Goal: Task Accomplishment & Management: Manage account settings

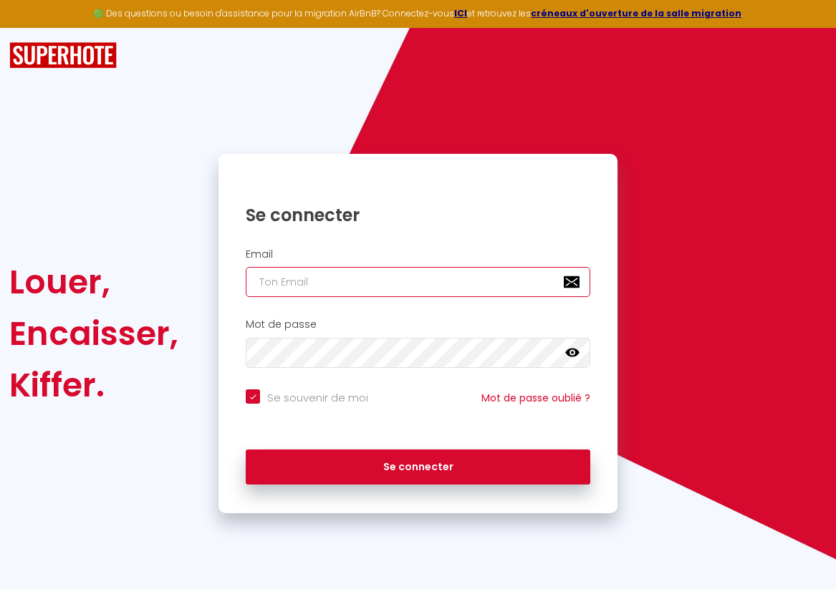
type input "[EMAIL_ADDRESS][DOMAIN_NAME]"
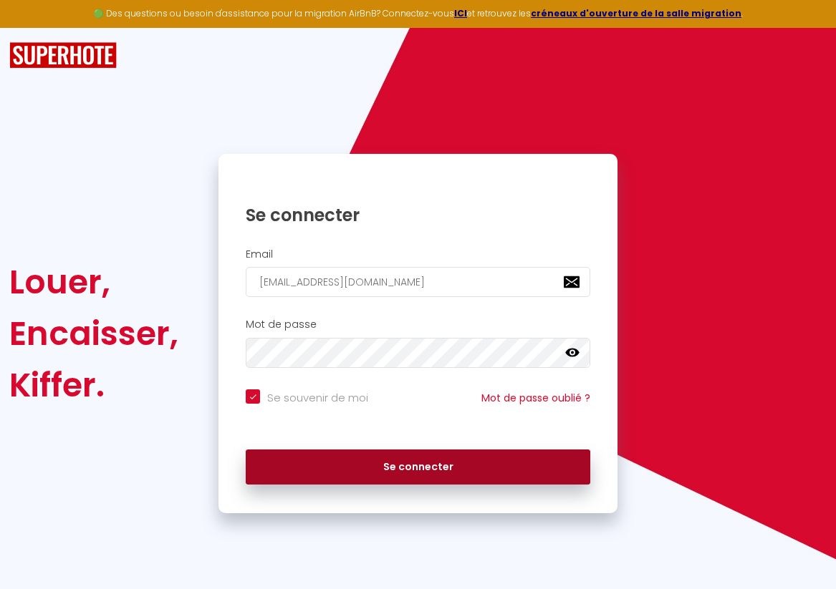
click at [348, 459] on button "Se connecter" at bounding box center [418, 468] width 344 height 36
checkbox input "true"
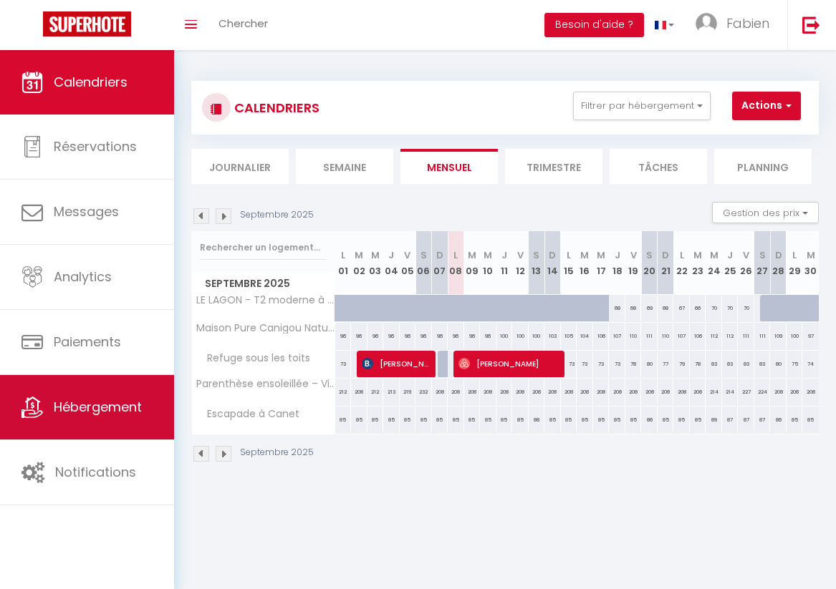
click at [99, 411] on span "Hébergement" at bounding box center [98, 407] width 88 height 18
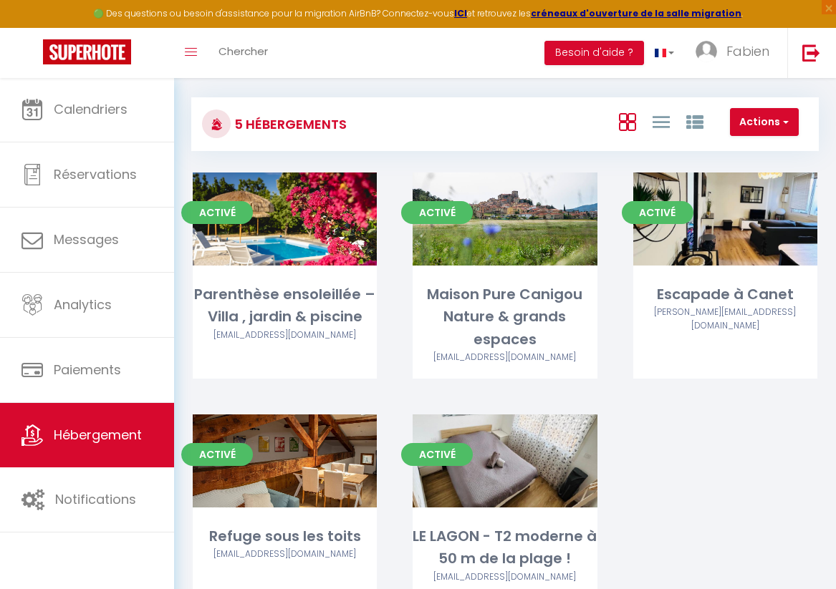
scroll to position [72, 0]
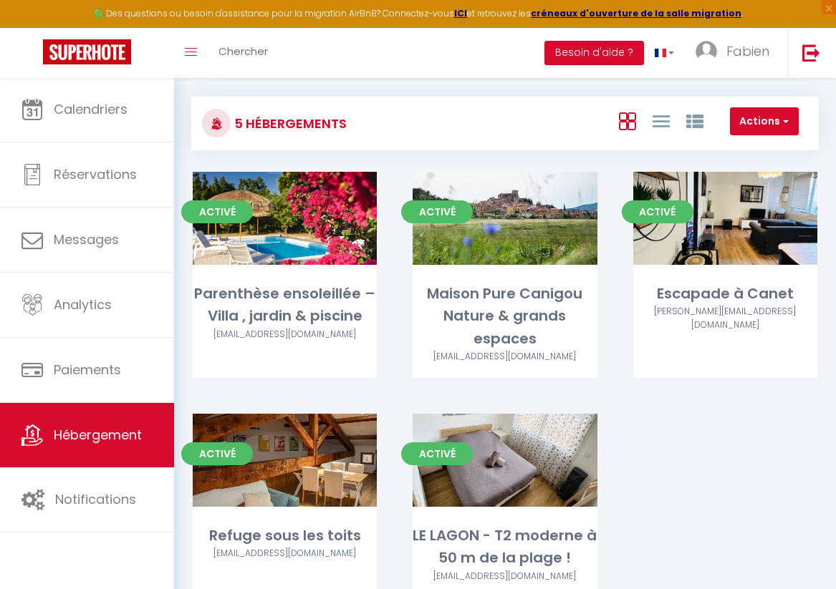
click at [755, 136] on button "Actions" at bounding box center [764, 121] width 69 height 29
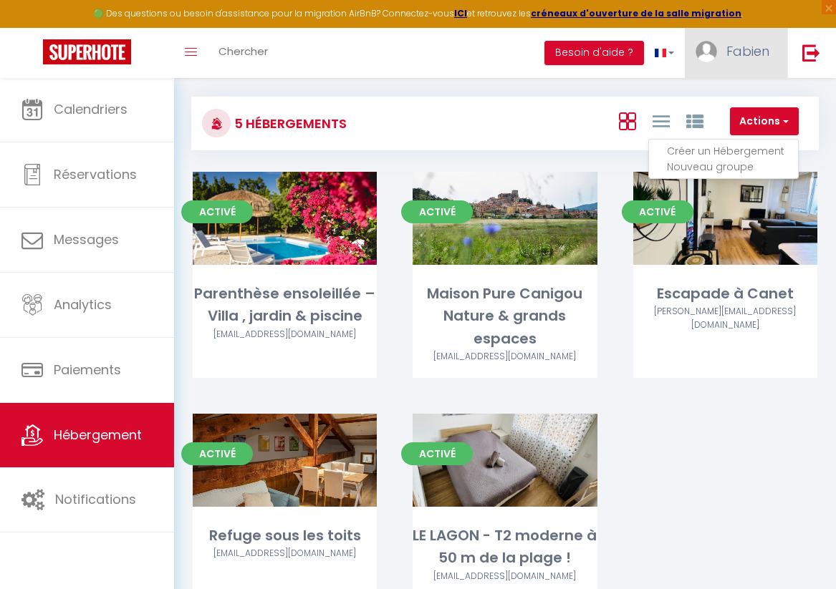
click at [727, 62] on link "Fabien" at bounding box center [735, 53] width 102 height 50
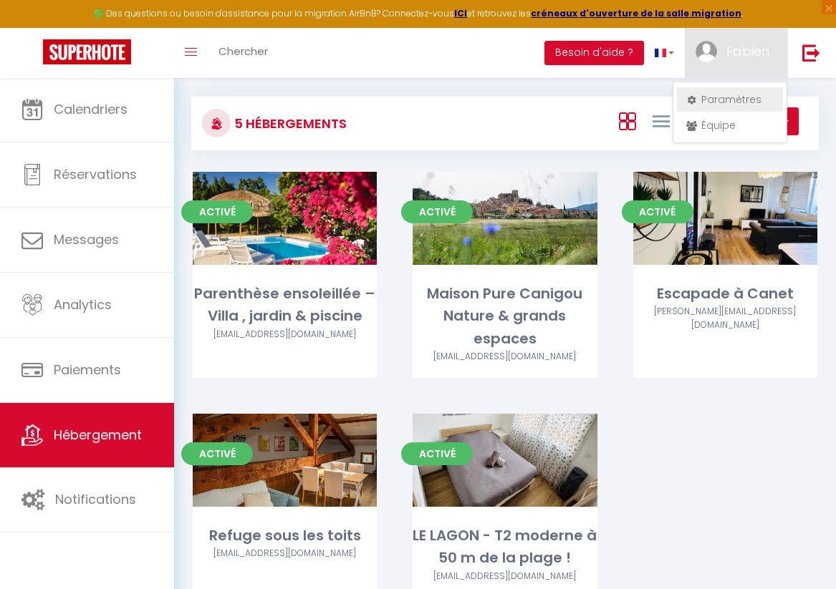
click at [715, 100] on link "Paramètres" at bounding box center [730, 99] width 106 height 24
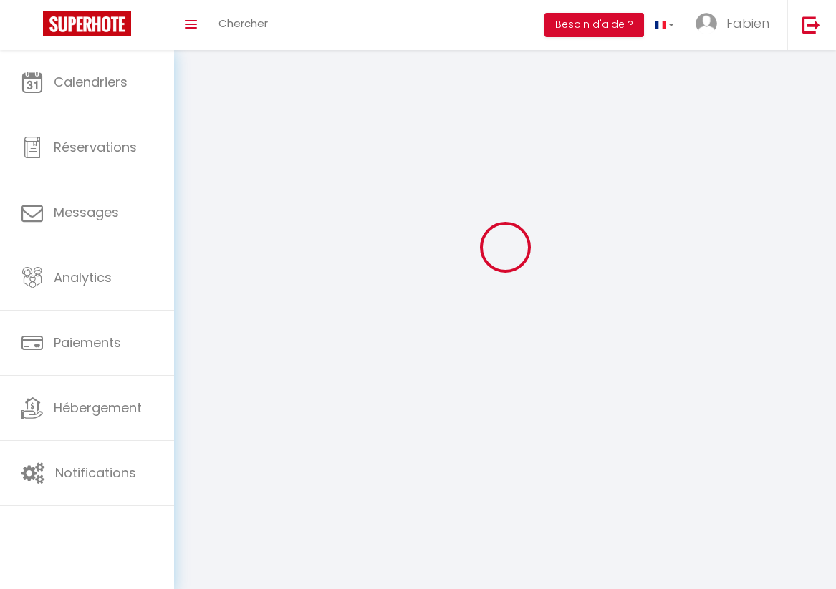
scroll to position [50, 0]
type input "Fabien"
type input "IRUJO"
type input "0685601728"
type input "[STREET_ADDRESS][PERSON_NAME]"
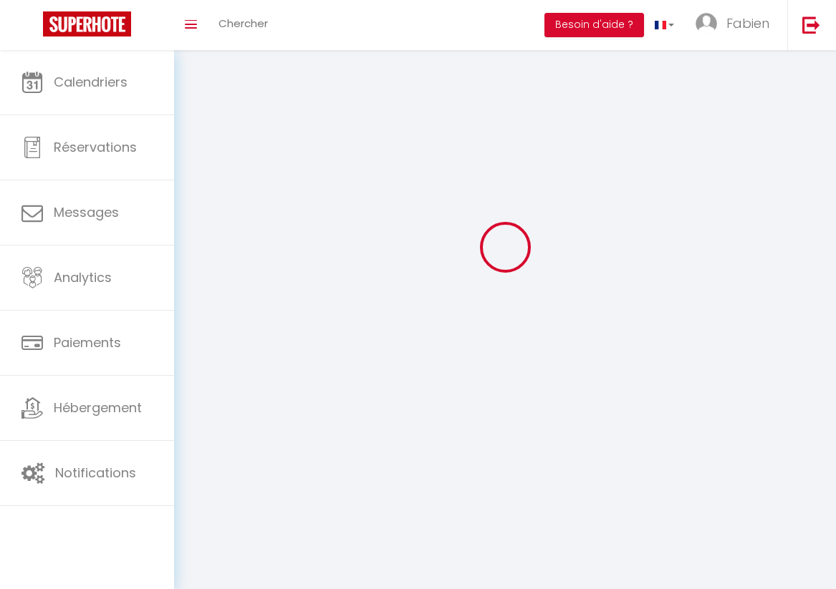
type input "66130"
type input "ille sur tet"
type input "RY4fpAFsQM34GxL4FnOQ9wHC9"
type input "giMsG61yNgwqSxY0UCTFoZhMK"
type input "[URL][DOMAIN_NAME]"
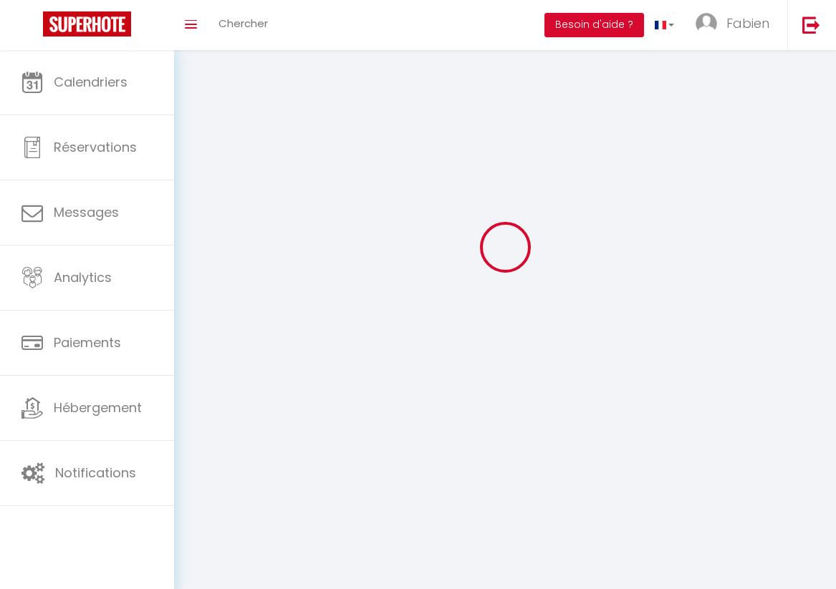
select select "1"
select select "28"
select select "fr"
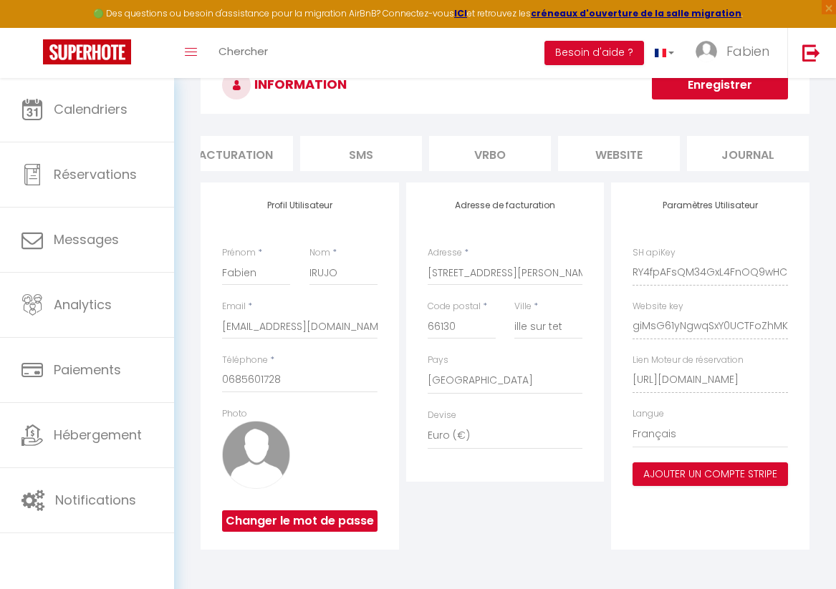
scroll to position [0, 544]
click at [493, 155] on li "Vrbo" at bounding box center [491, 153] width 122 height 35
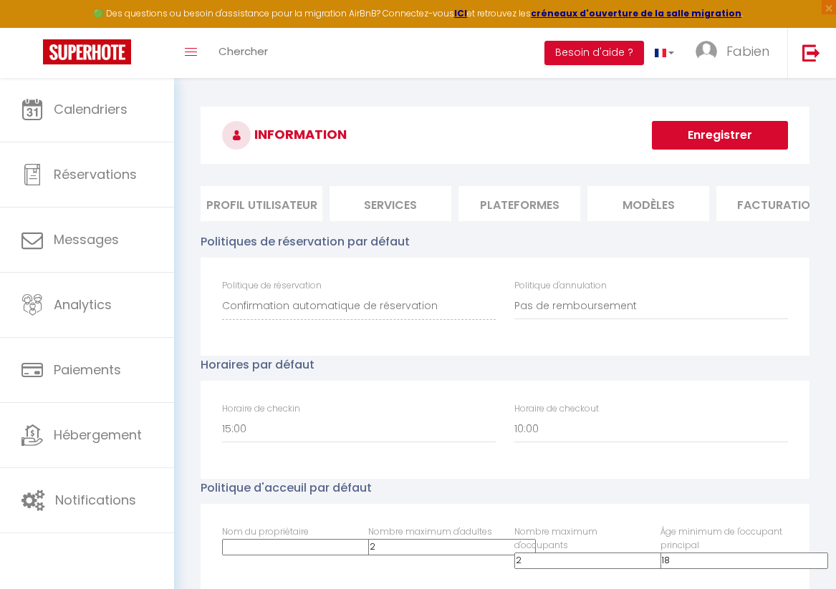
scroll to position [0, -5]
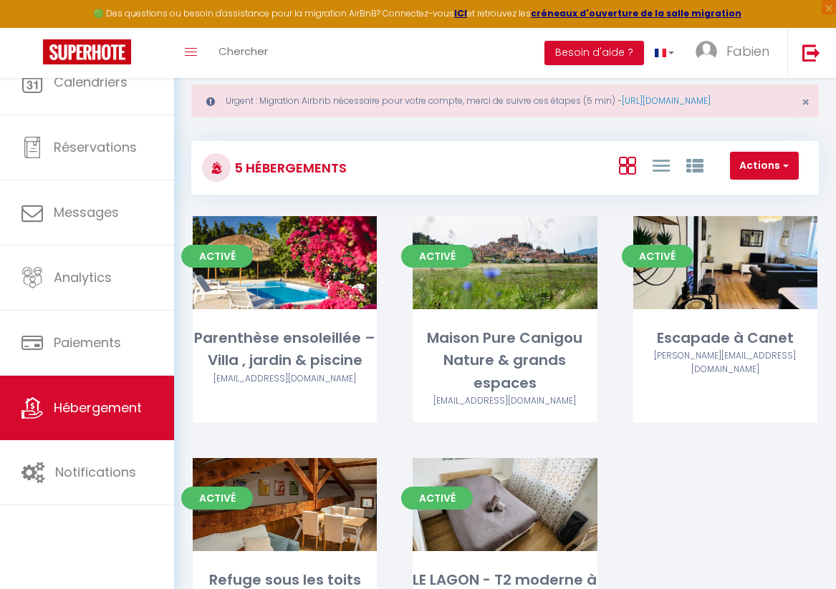
scroll to position [50, 0]
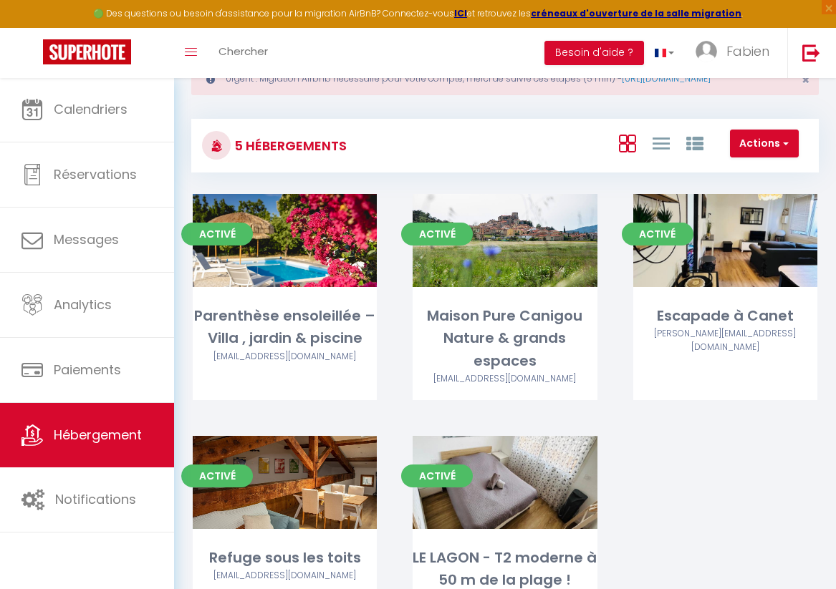
click at [402, 43] on div "Toggle menubar Chercher BUTTON Besoin d'aide ? Fabien Paramètres Équipe" at bounding box center [464, 53] width 721 height 50
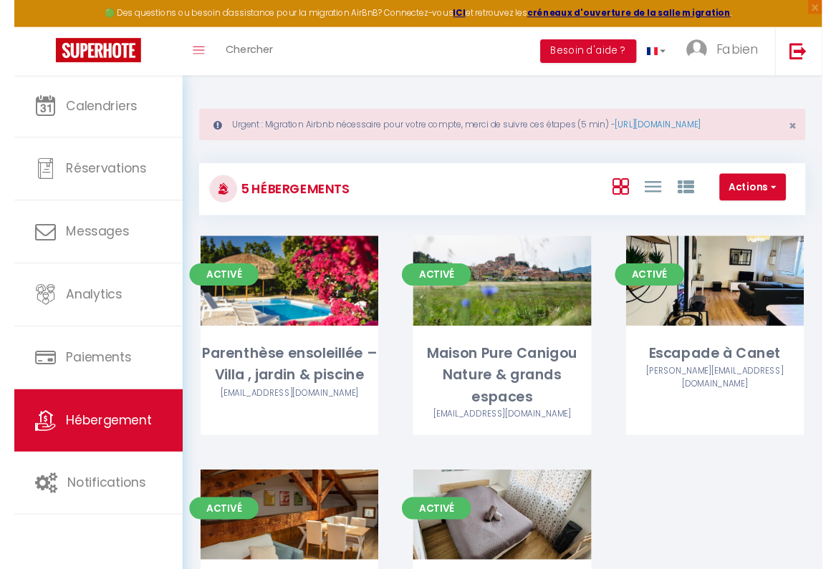
scroll to position [0, 0]
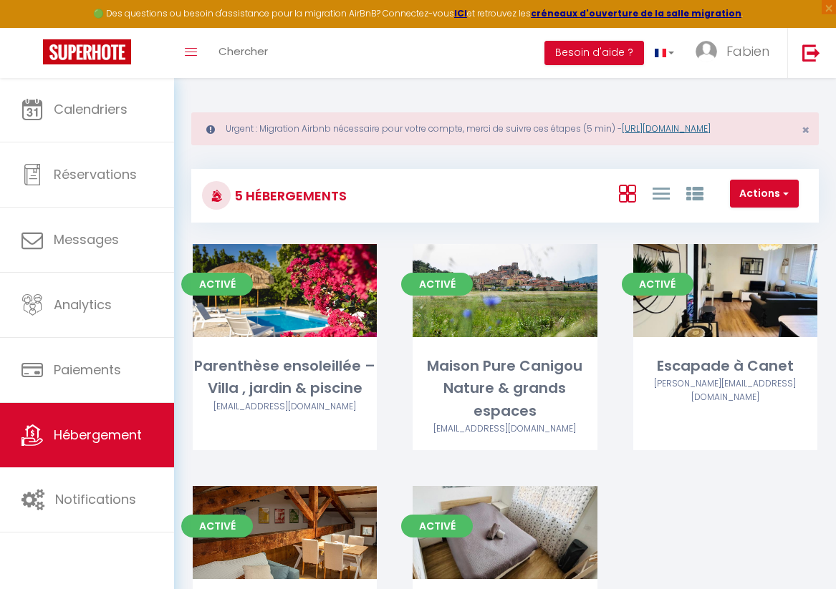
click at [649, 130] on link "[URL][DOMAIN_NAME]" at bounding box center [665, 128] width 89 height 12
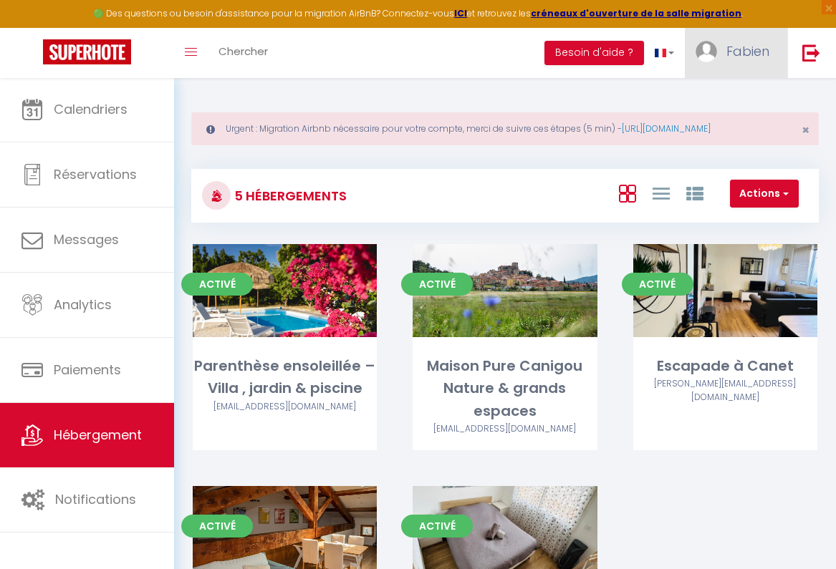
click at [765, 45] on span "Fabien" at bounding box center [747, 51] width 43 height 18
click at [717, 96] on link "Paramètres" at bounding box center [730, 99] width 106 height 24
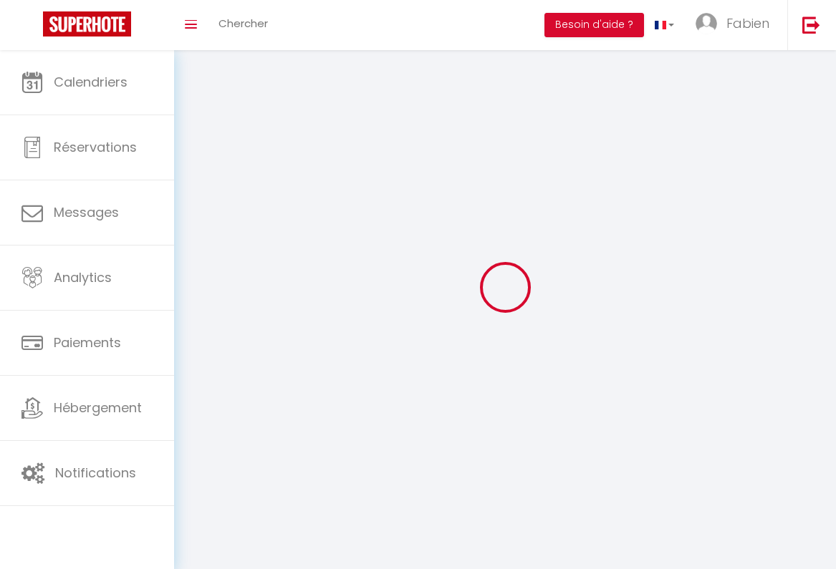
select select
type input "Fabien"
type input "IRUJO"
type input "0685601728"
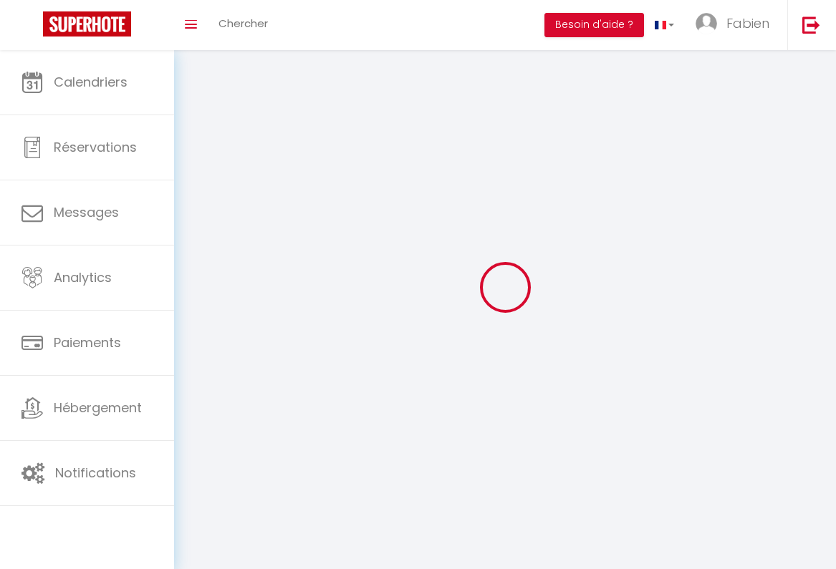
type input "[STREET_ADDRESS][PERSON_NAME]"
type input "66130"
type input "ille sur tet"
type input "RY4fpAFsQM34GxL4FnOQ9wHC9"
type input "giMsG61yNgwqSxY0UCTFoZhMK"
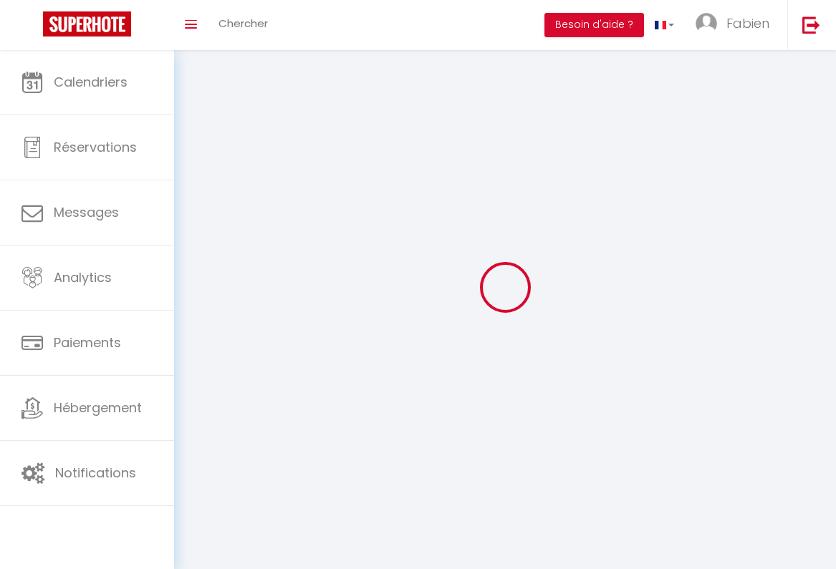
type input "[URL][DOMAIN_NAME]"
select select "28"
select select "fr"
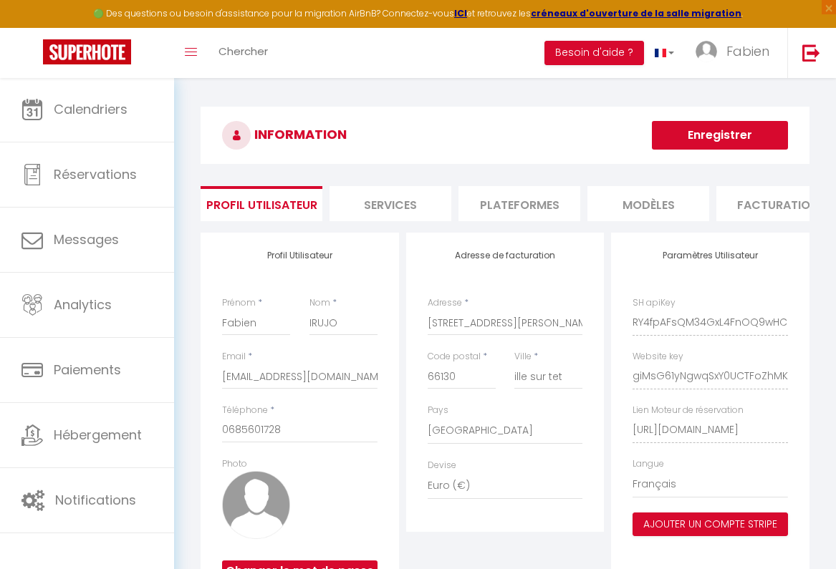
click at [527, 206] on li "Plateformes" at bounding box center [519, 203] width 122 height 35
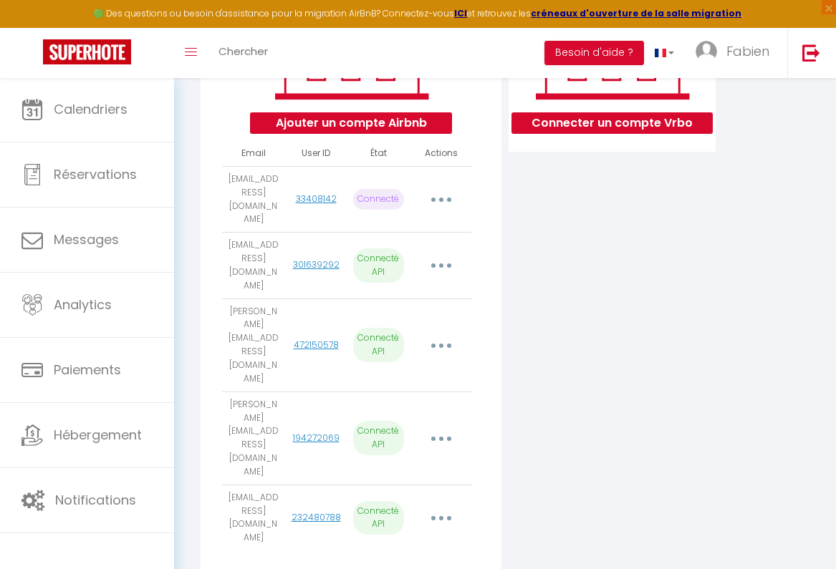
scroll to position [283, 0]
click at [435, 252] on button "button" at bounding box center [441, 265] width 38 height 27
click at [599, 291] on div "Connecter un compte Vrbo" at bounding box center [612, 269] width 214 height 638
click at [359, 121] on button "Ajouter un compte Airbnb" at bounding box center [350, 122] width 201 height 21
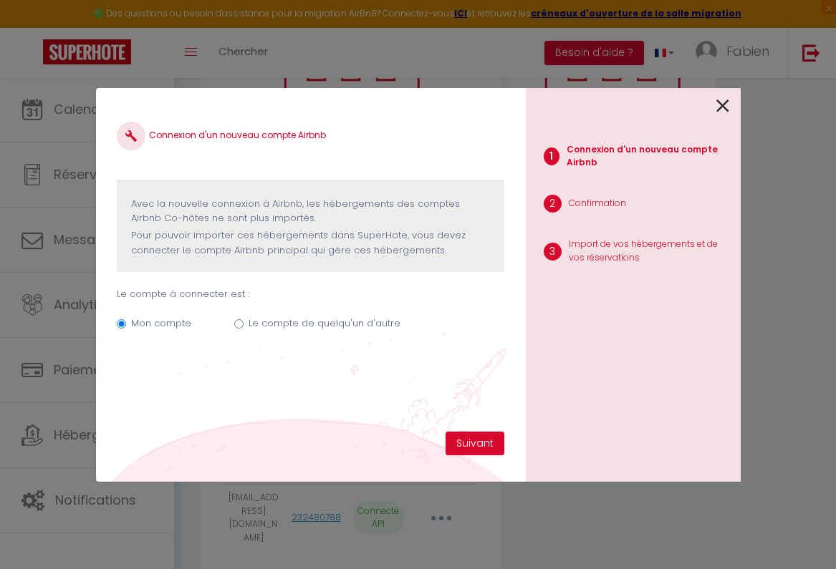
click at [240, 322] on input "Le compte de quelqu'un d'autre" at bounding box center [238, 323] width 9 height 9
radio input "true"
radio input "false"
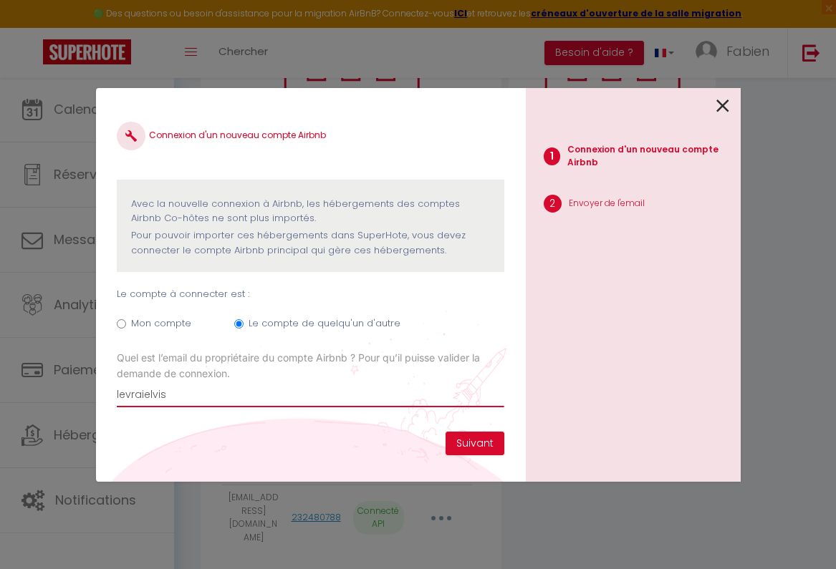
type input "levraielvis"
drag, startPoint x: 221, startPoint y: 378, endPoint x: 181, endPoint y: 393, distance: 42.8
click at [181, 393] on div "Quel est l’email du propriétaire du compte Airbnb ? Pour qu’il puisse valider l…" at bounding box center [310, 378] width 387 height 57
drag, startPoint x: 181, startPoint y: 393, endPoint x: 91, endPoint y: 387, distance: 90.4
click at [91, 387] on div "Connexion d'un nouveau compte Airbnb Avec la nouvelle connexion à [GEOGRAPHIC_D…" at bounding box center [418, 284] width 836 height 569
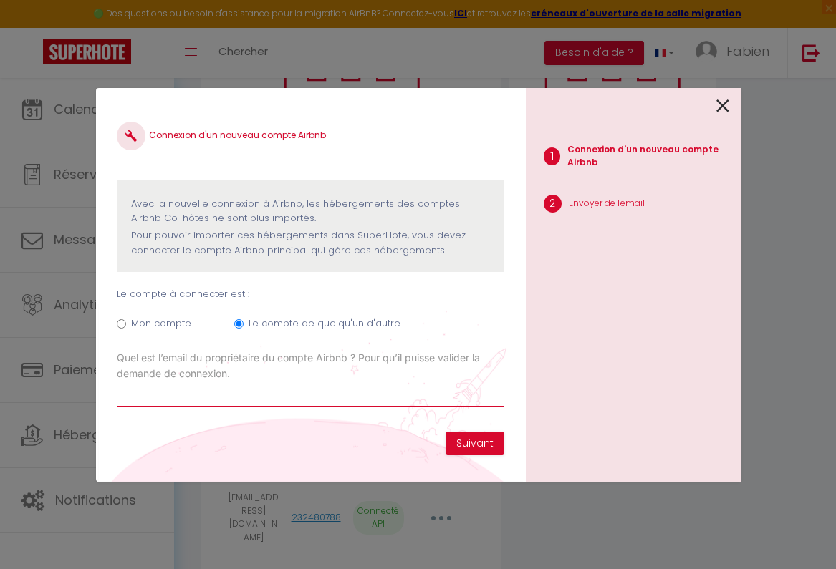
paste input "[EMAIL_ADDRESS][DOMAIN_NAME]"
type input "[EMAIL_ADDRESS][DOMAIN_NAME]"
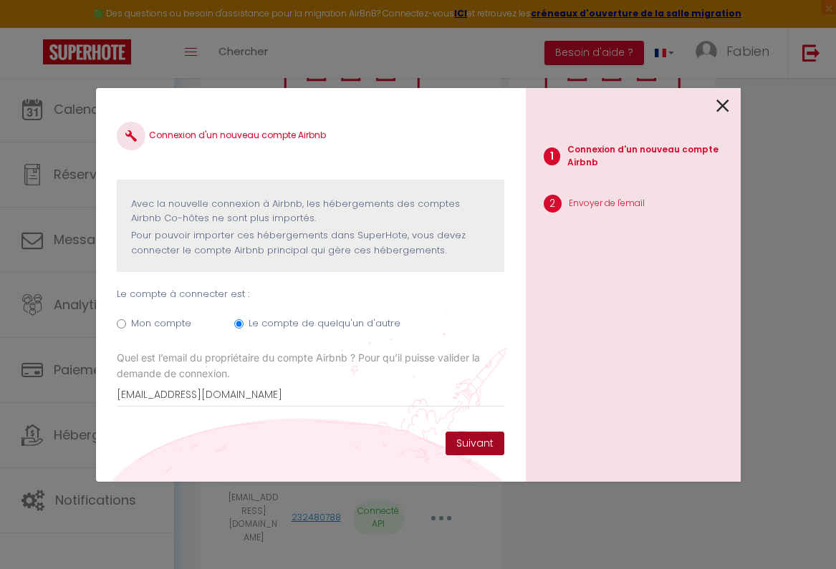
click at [488, 439] on button "Suivant" at bounding box center [474, 444] width 59 height 24
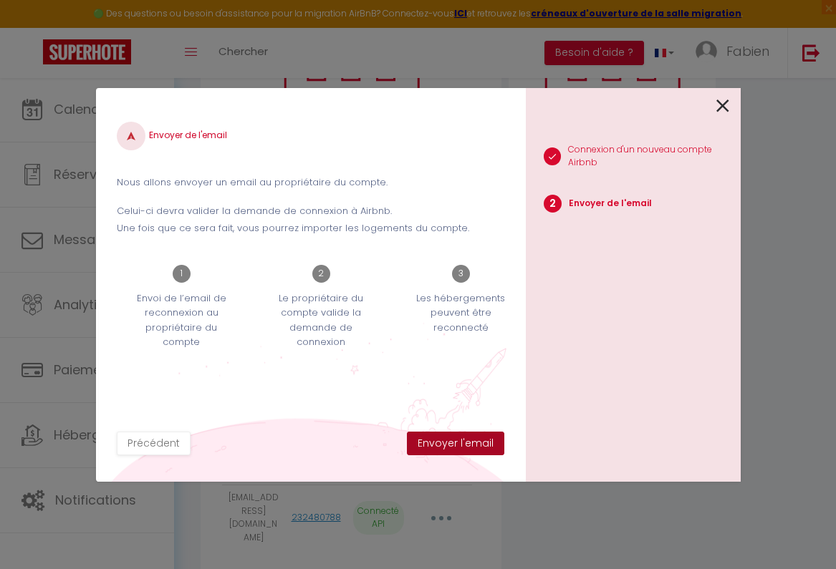
click at [474, 445] on button "Envoyer l'email" at bounding box center [455, 444] width 97 height 24
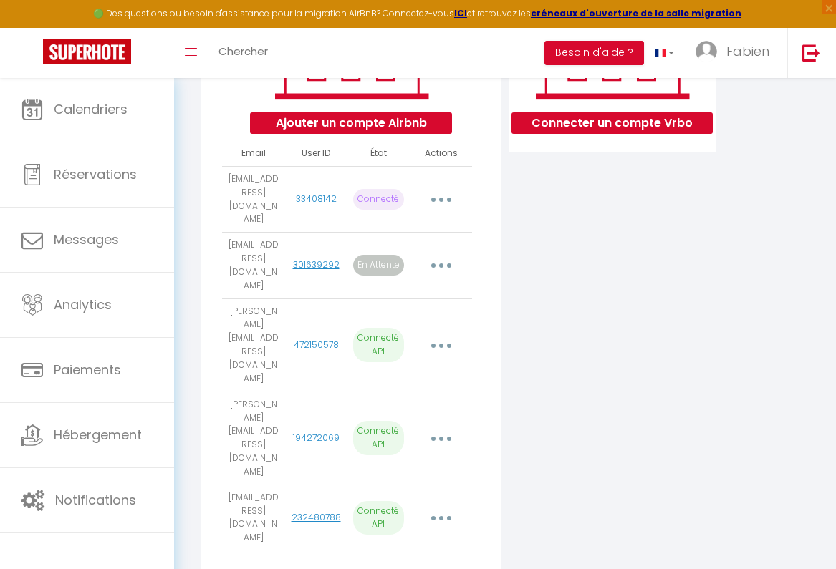
click at [382, 501] on p "Connecté API" at bounding box center [378, 518] width 51 height 34
click at [433, 505] on button "button" at bounding box center [441, 518] width 38 height 27
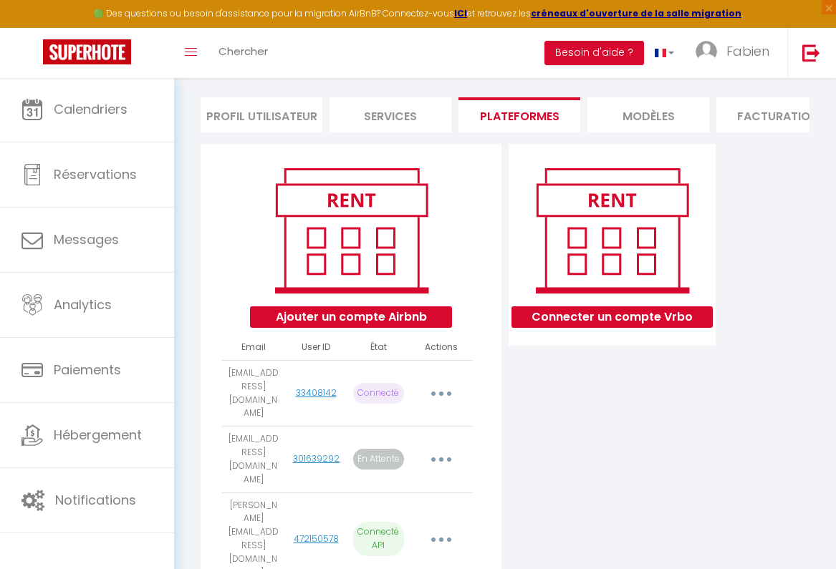
scroll to position [87, 0]
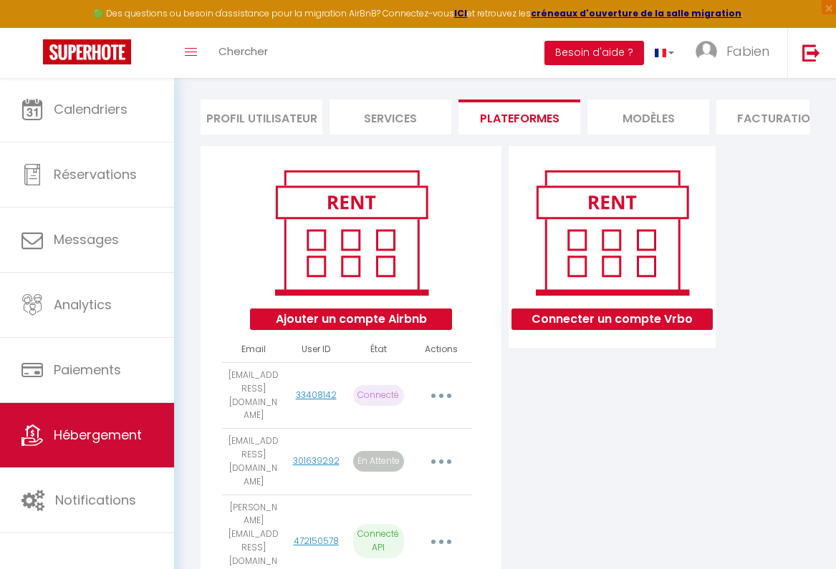
click at [115, 440] on span "Hébergement" at bounding box center [98, 435] width 88 height 18
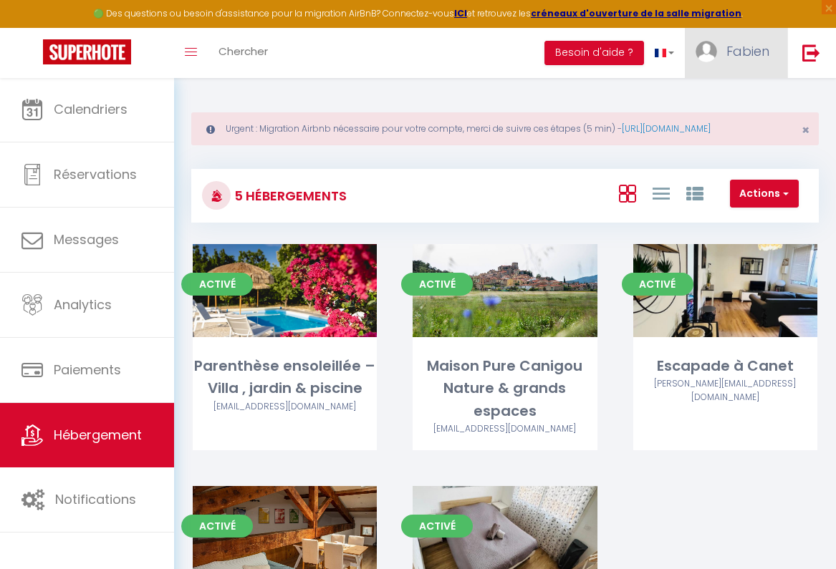
click at [742, 52] on span "Fabien" at bounding box center [747, 51] width 43 height 18
click at [727, 95] on link "Paramètres" at bounding box center [730, 99] width 106 height 24
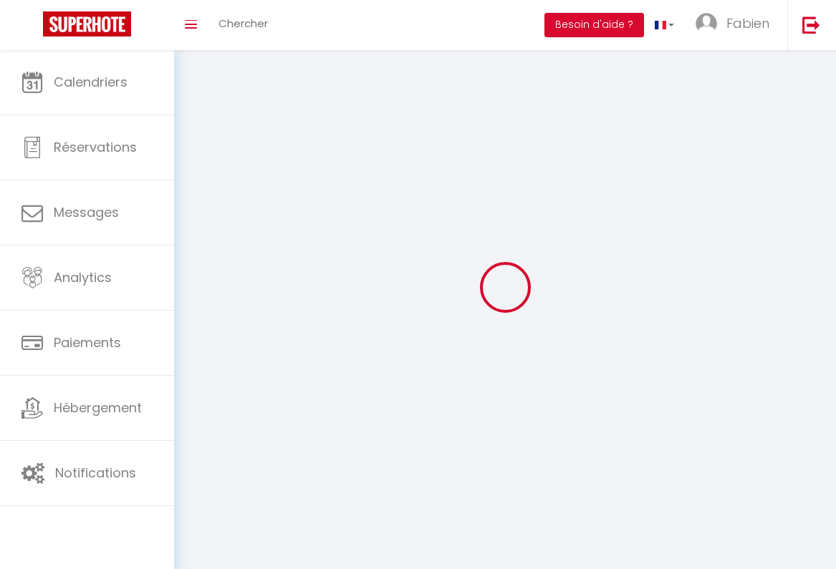
type input "Fabien"
type input "IRUJO"
type input "0685601728"
type input "[STREET_ADDRESS][PERSON_NAME]"
type input "66130"
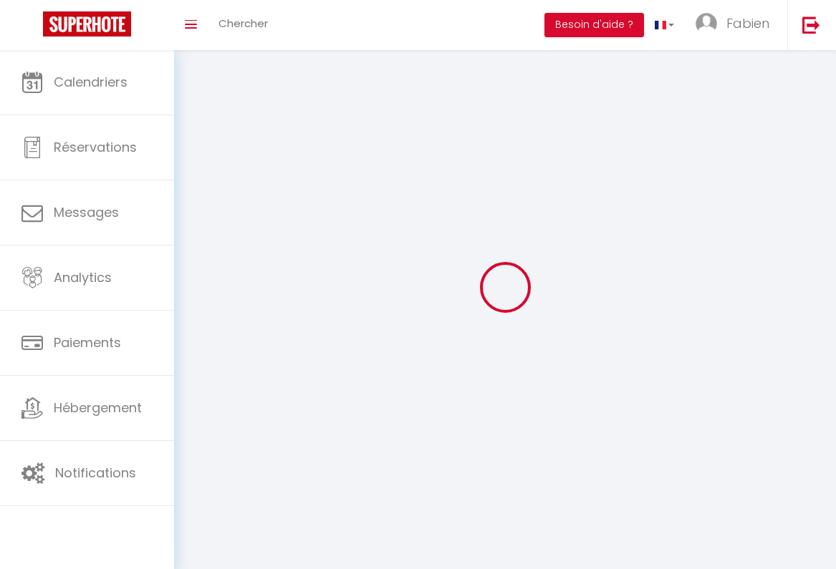
type input "ille sur tet"
type input "RY4fpAFsQM34GxL4FnOQ9wHC9"
type input "giMsG61yNgwqSxY0UCTFoZhMK"
type input "[URL][DOMAIN_NAME]"
select select "1"
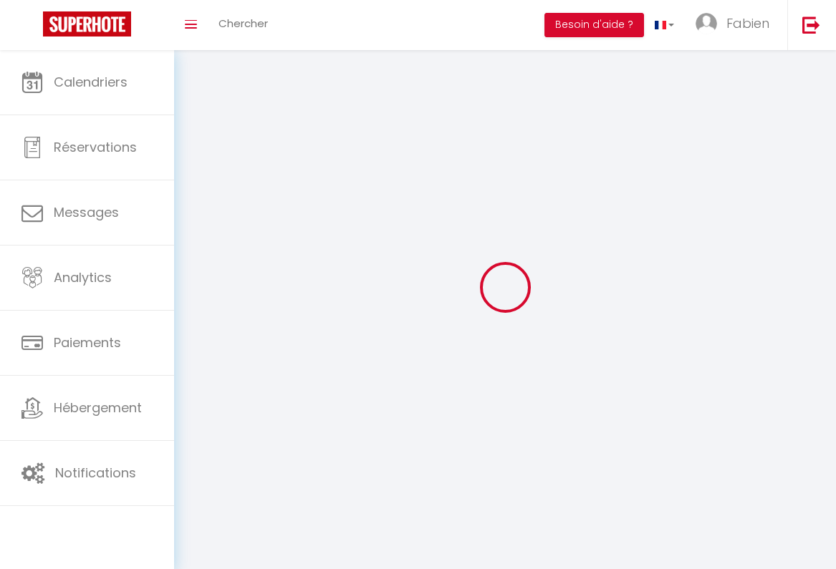
select select "28"
select select "fr"
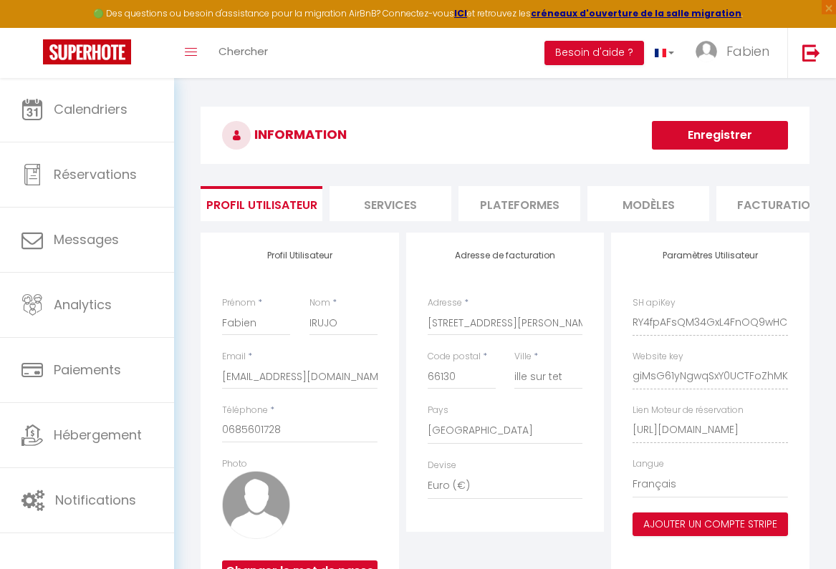
click at [548, 195] on li "Plateformes" at bounding box center [519, 203] width 122 height 35
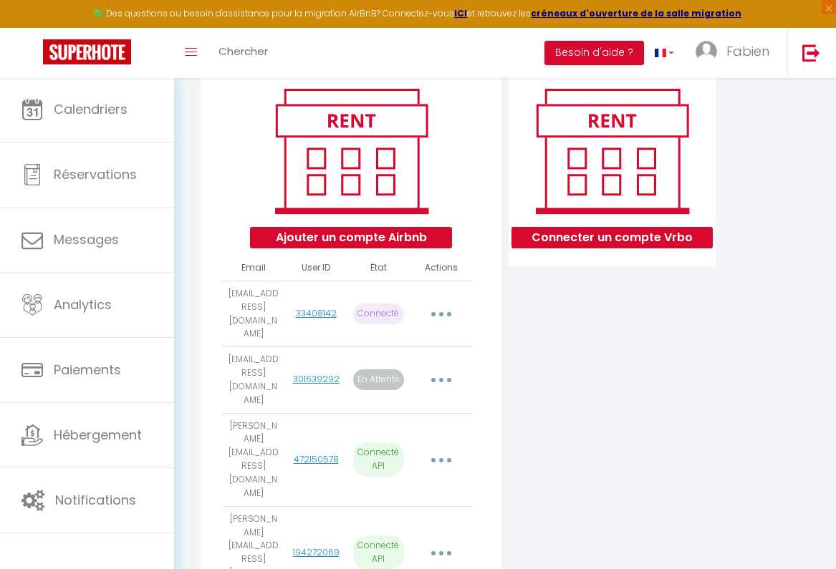
scroll to position [180, 0]
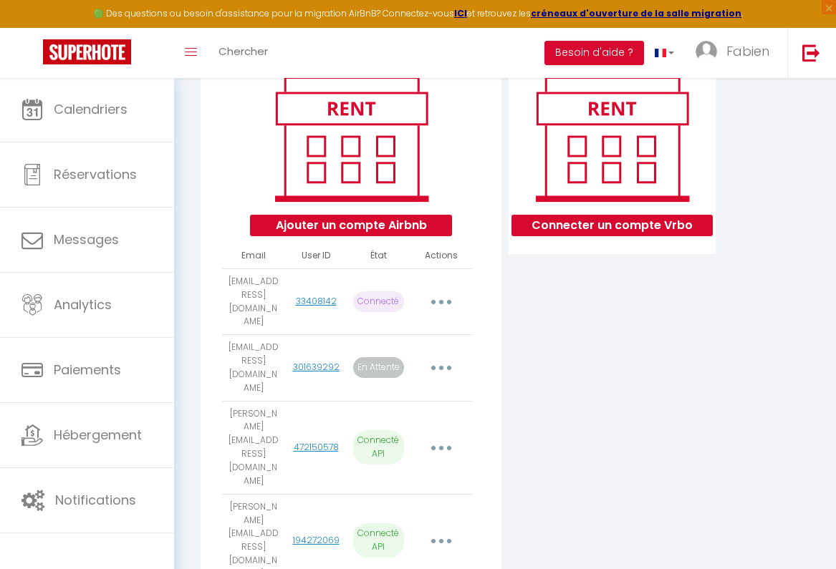
click at [445, 434] on button "button" at bounding box center [441, 447] width 38 height 27
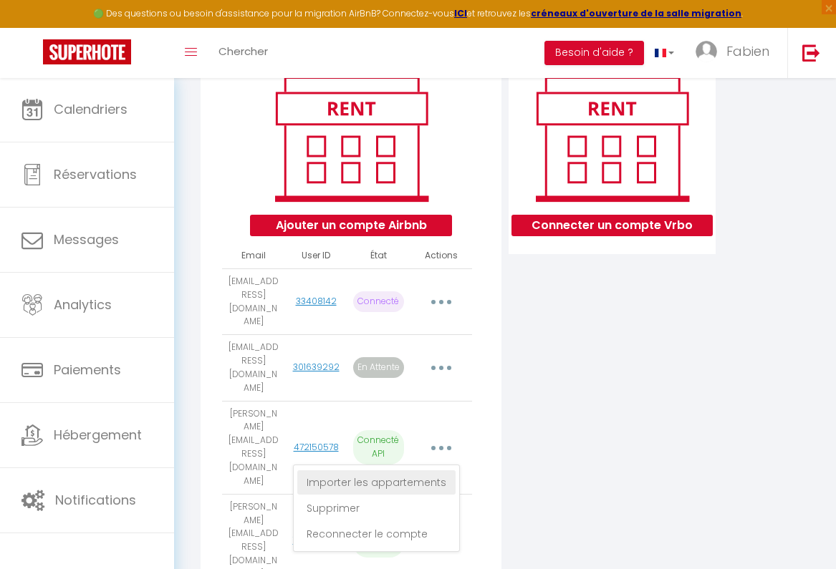
click at [412, 470] on link "Importer les appartements" at bounding box center [376, 482] width 158 height 24
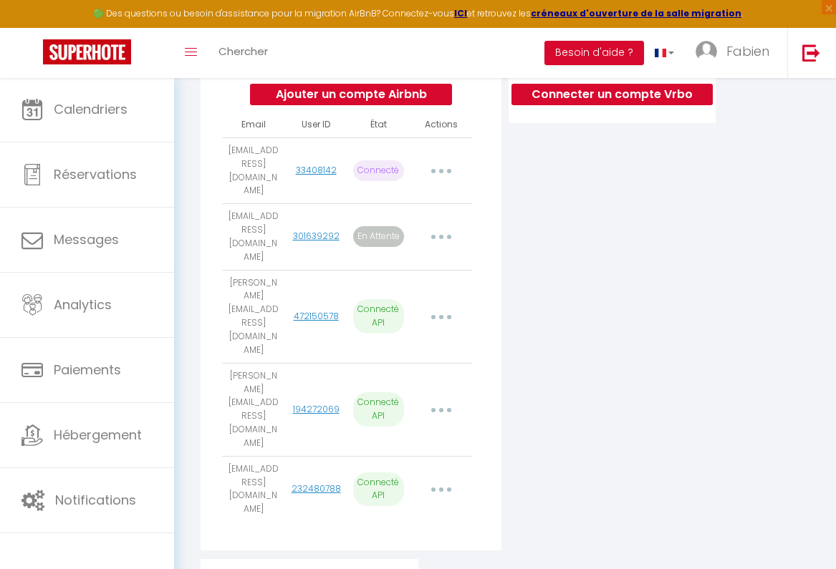
scroll to position [281, 0]
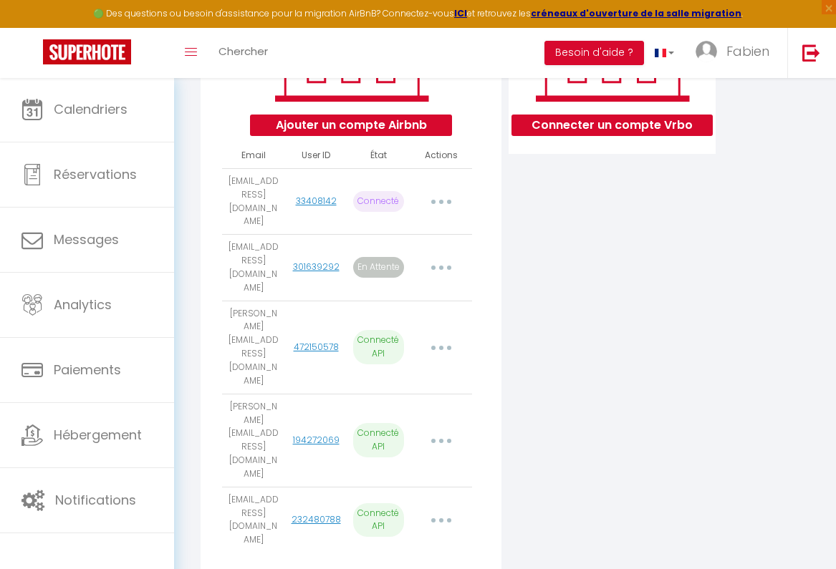
select select "68287"
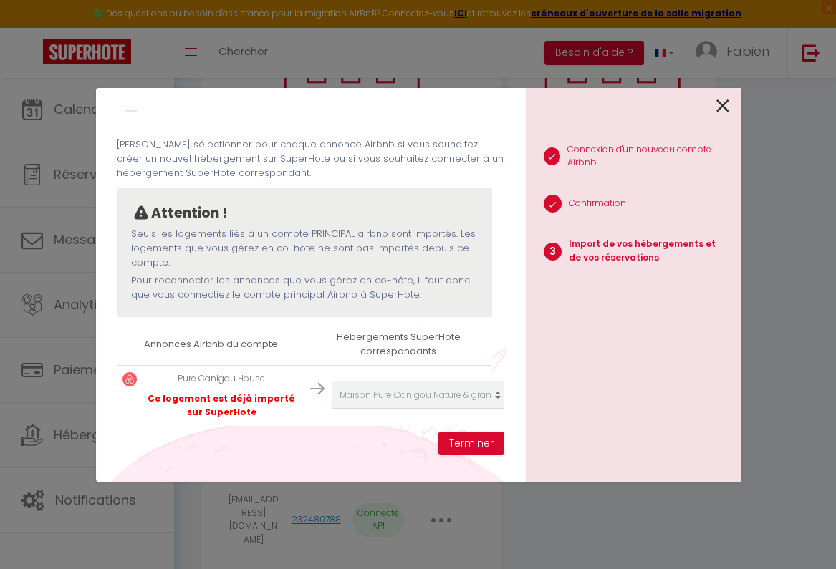
scroll to position [37, 0]
click at [721, 100] on icon at bounding box center [722, 105] width 13 height 21
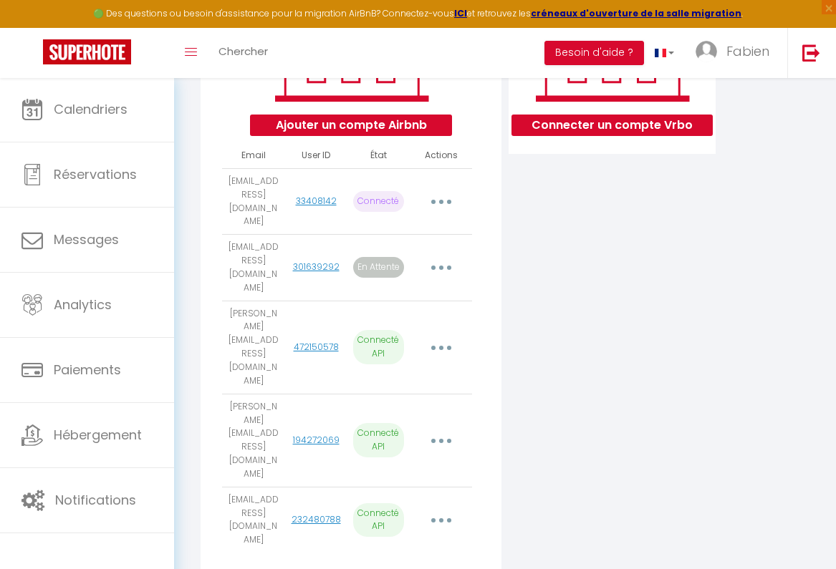
click at [439, 266] on icon "button" at bounding box center [441, 268] width 4 height 4
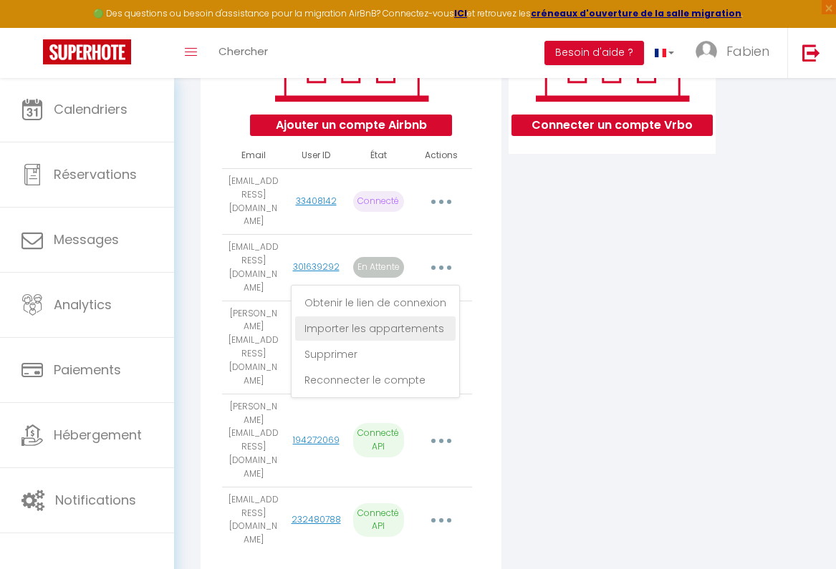
click at [411, 316] on link "Importer les appartements" at bounding box center [375, 328] width 160 height 24
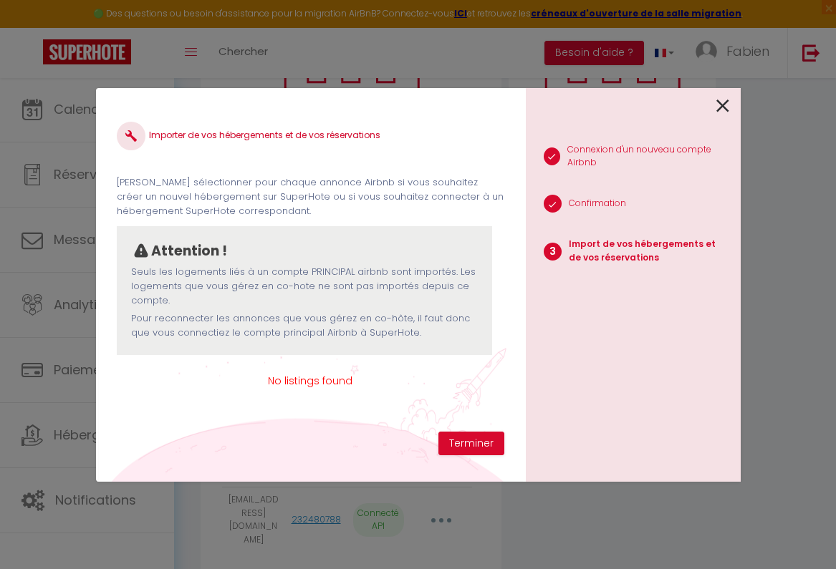
scroll to position [0, 0]
click at [721, 107] on icon at bounding box center [722, 105] width 13 height 21
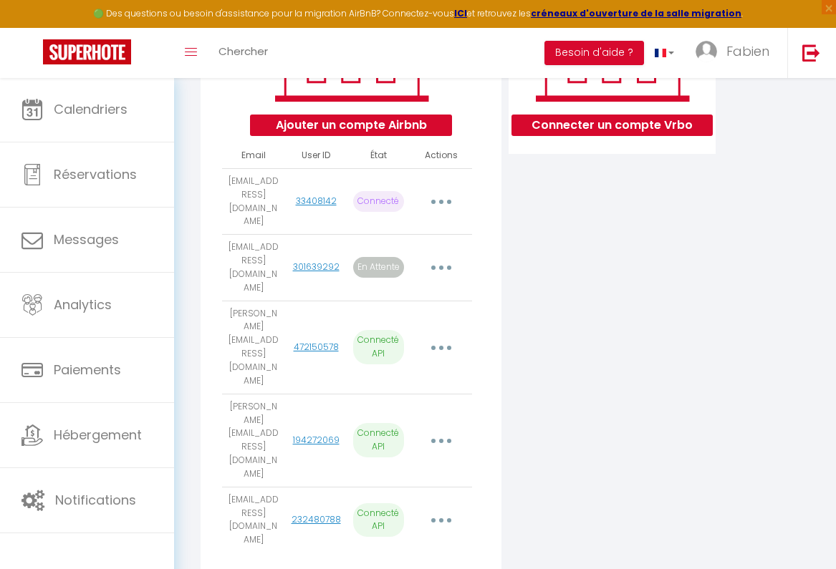
click at [437, 427] on button "button" at bounding box center [441, 440] width 38 height 27
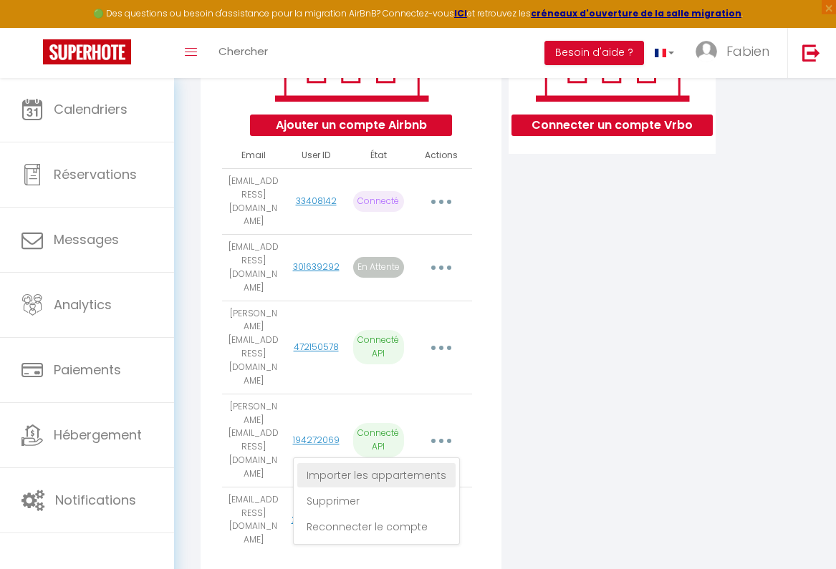
click at [418, 463] on link "Importer les appartements" at bounding box center [376, 475] width 158 height 24
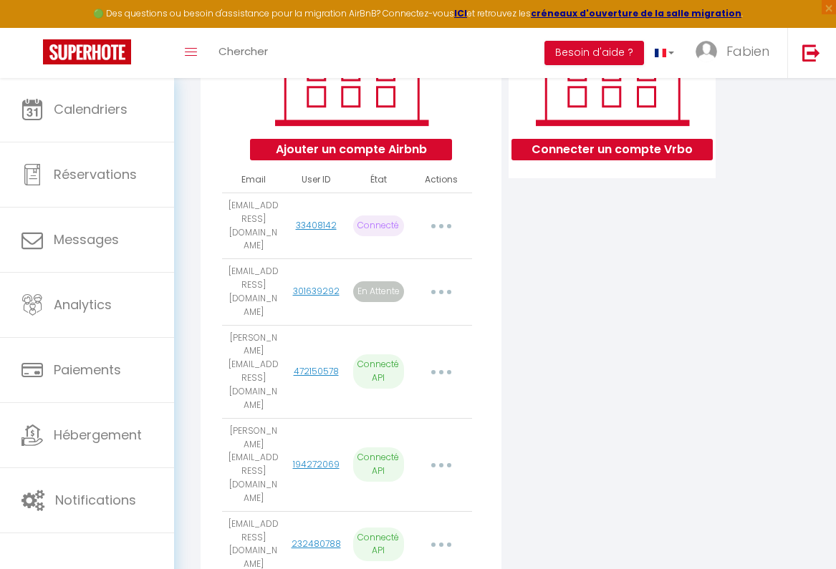
scroll to position [256, 0]
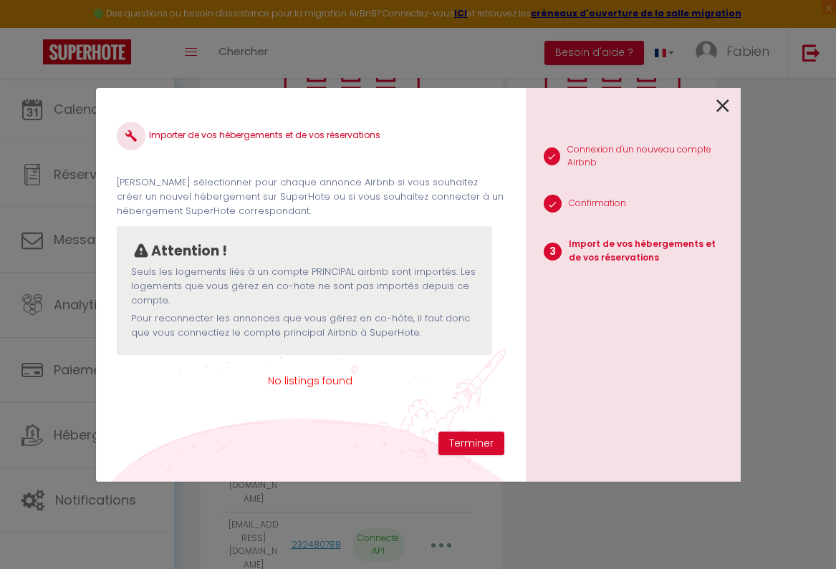
click at [720, 104] on icon at bounding box center [722, 105] width 13 height 21
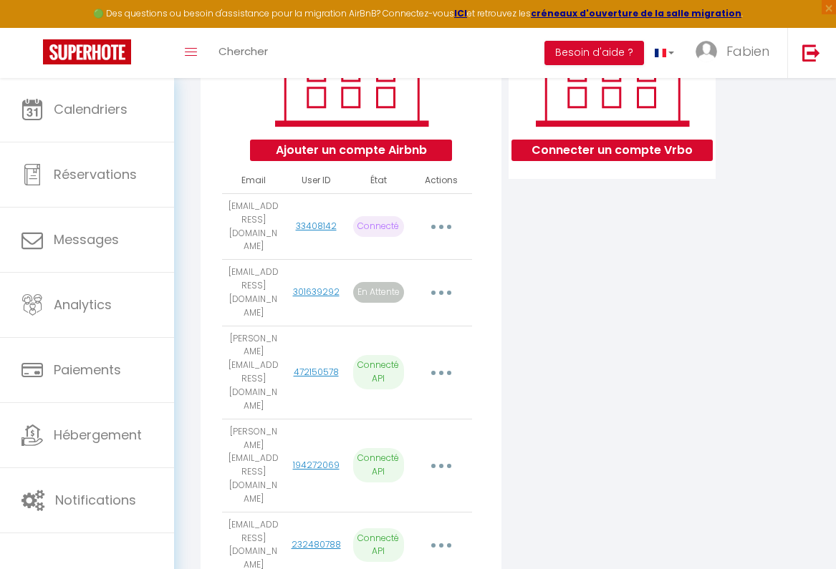
click at [432, 532] on button "button" at bounding box center [441, 545] width 38 height 27
click at [420, 568] on link "Importer les appartements" at bounding box center [376, 580] width 158 height 24
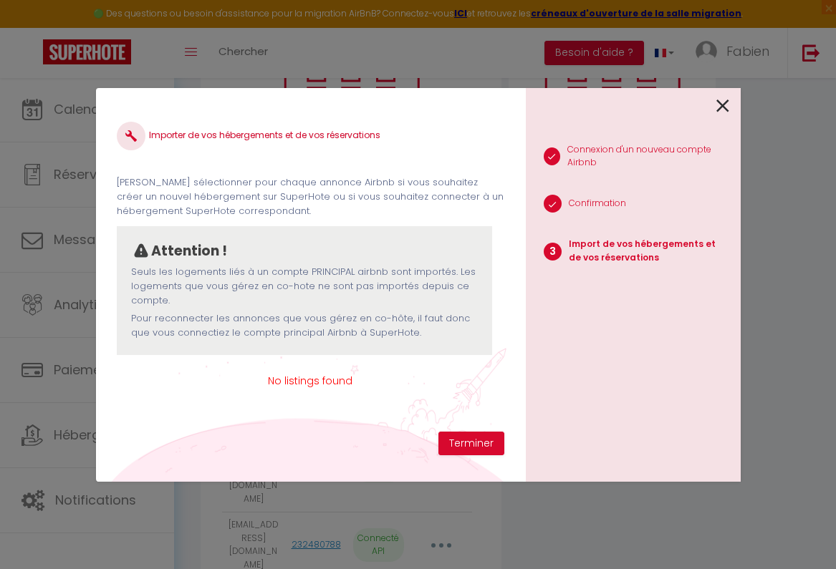
click at [721, 108] on icon at bounding box center [722, 105] width 13 height 21
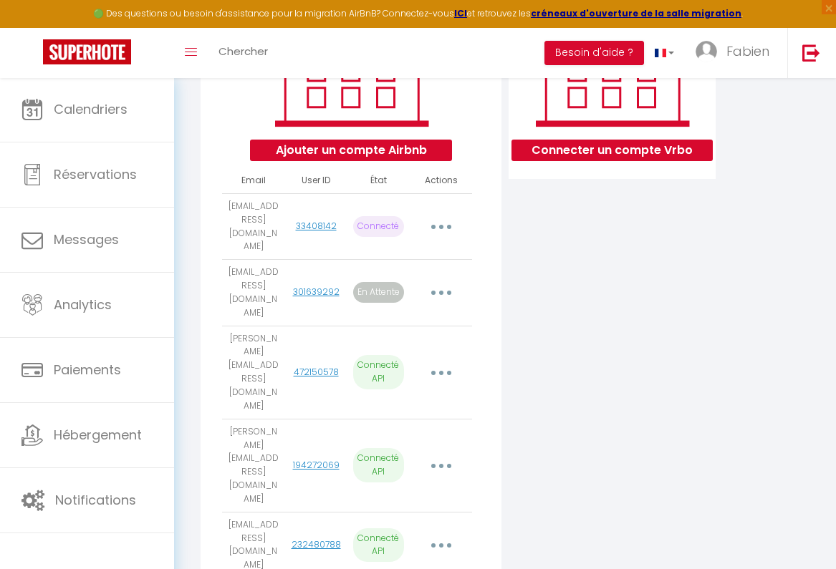
click at [440, 225] on icon "button" at bounding box center [441, 227] width 4 height 4
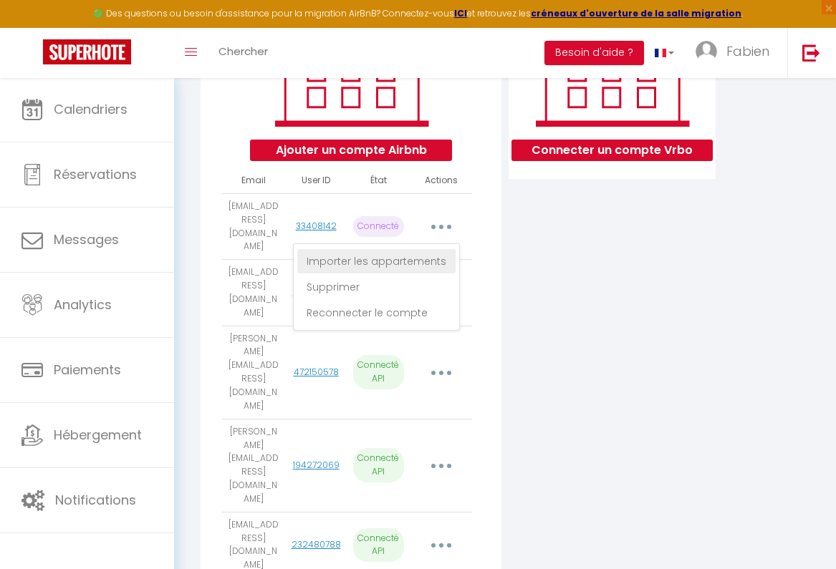
click at [417, 249] on link "Importer les appartements" at bounding box center [376, 261] width 158 height 24
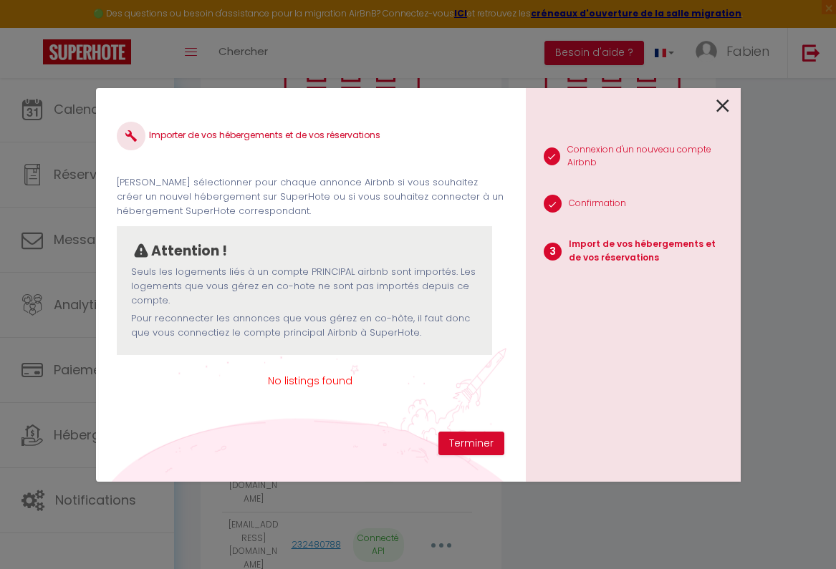
click at [721, 107] on icon at bounding box center [722, 105] width 13 height 21
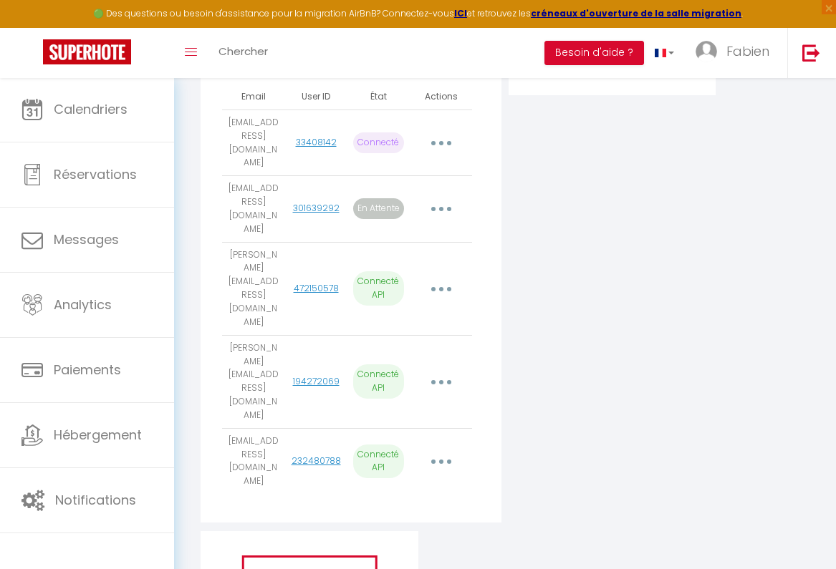
scroll to position [248, 0]
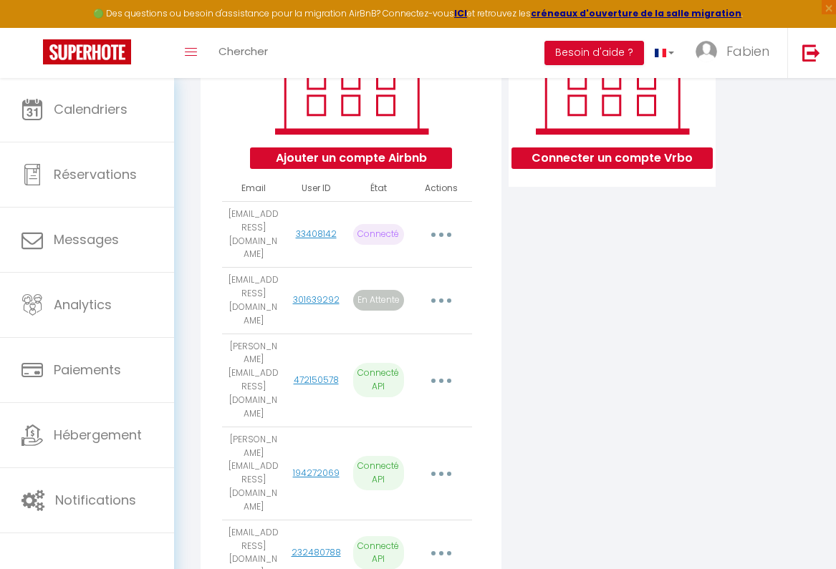
click at [439, 233] on icon "button" at bounding box center [441, 235] width 4 height 4
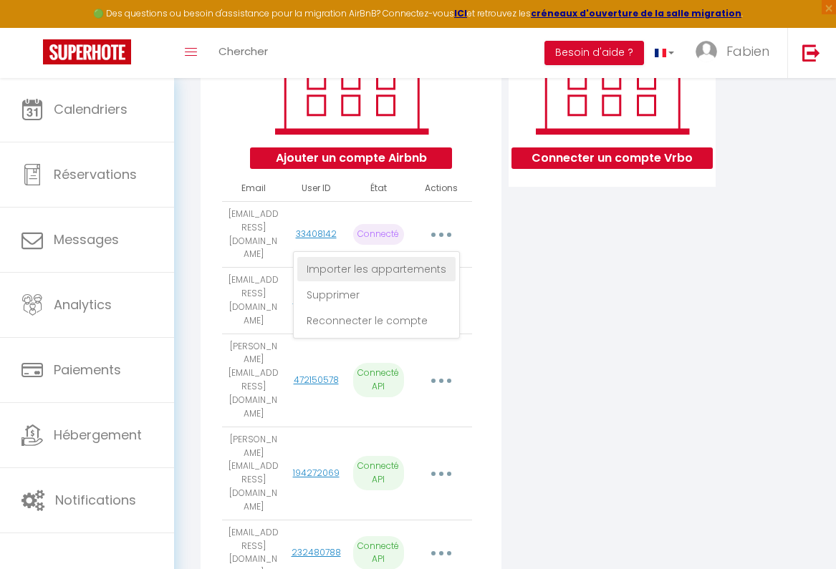
click at [422, 257] on link "Importer les appartements" at bounding box center [376, 269] width 158 height 24
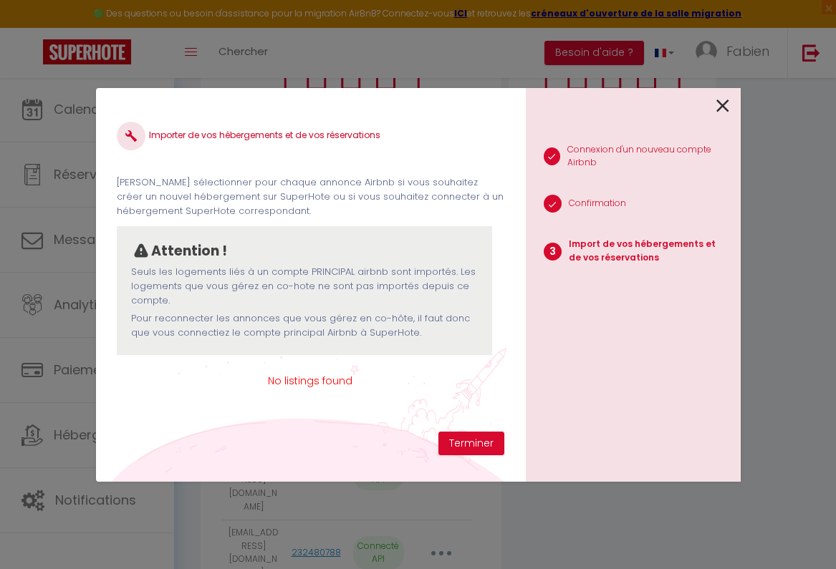
click at [725, 102] on icon at bounding box center [722, 105] width 13 height 21
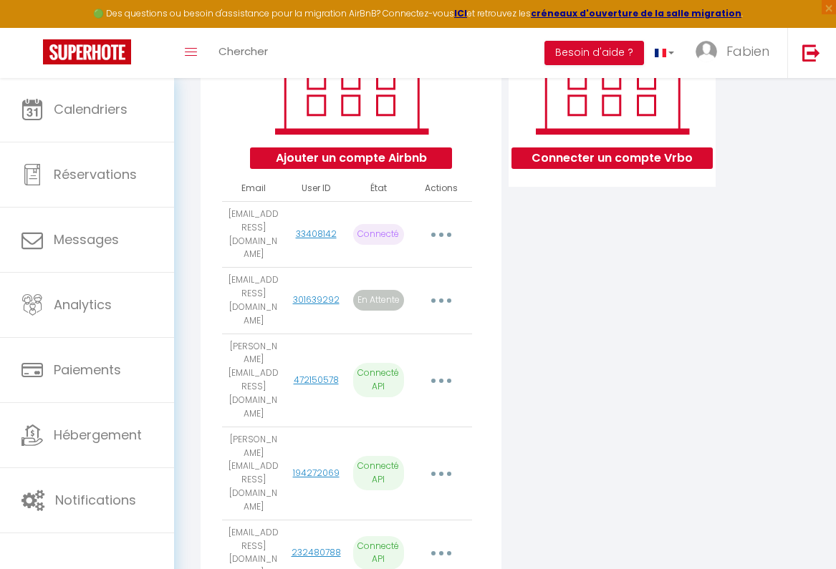
click at [439, 367] on button "button" at bounding box center [441, 380] width 38 height 27
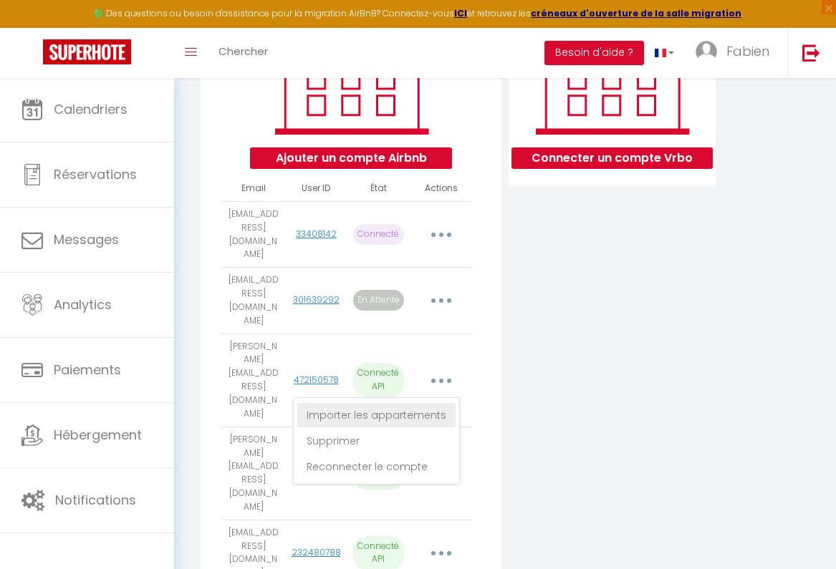
click at [425, 403] on link "Importer les appartements" at bounding box center [376, 415] width 158 height 24
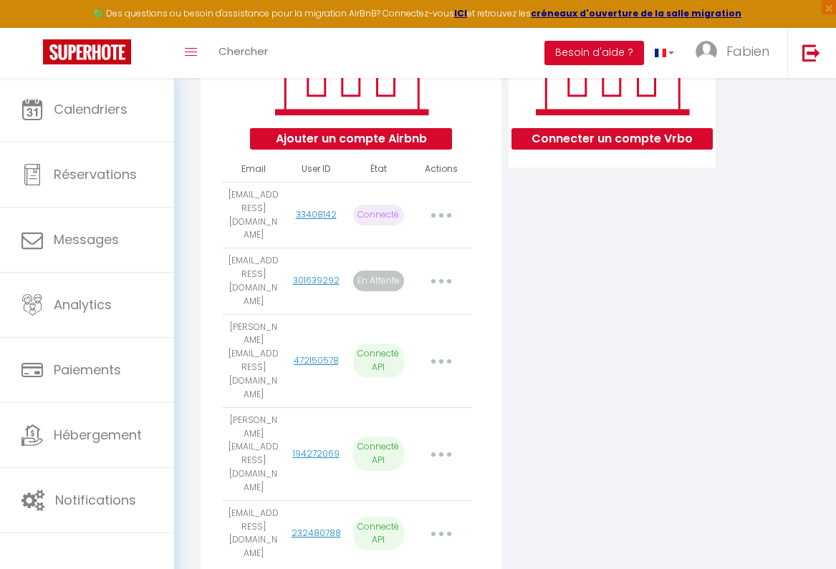
scroll to position [264, 0]
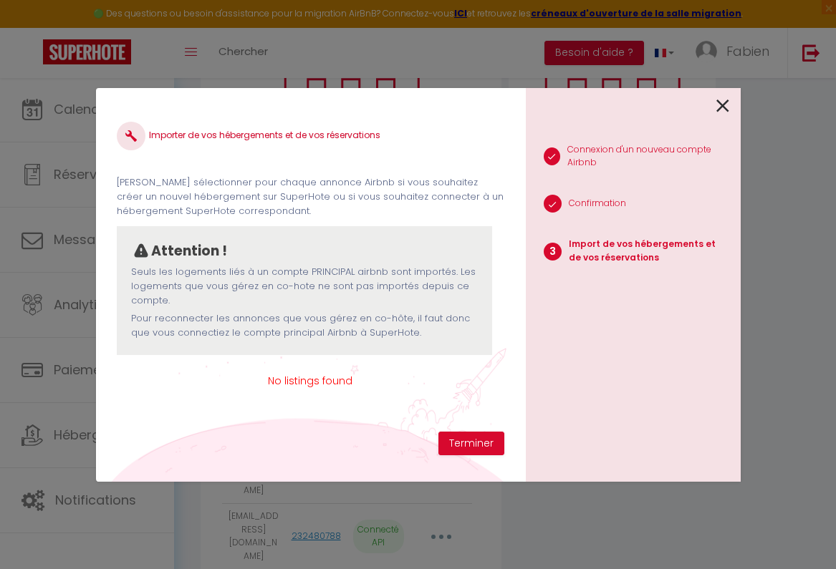
click at [725, 106] on icon at bounding box center [722, 105] width 13 height 21
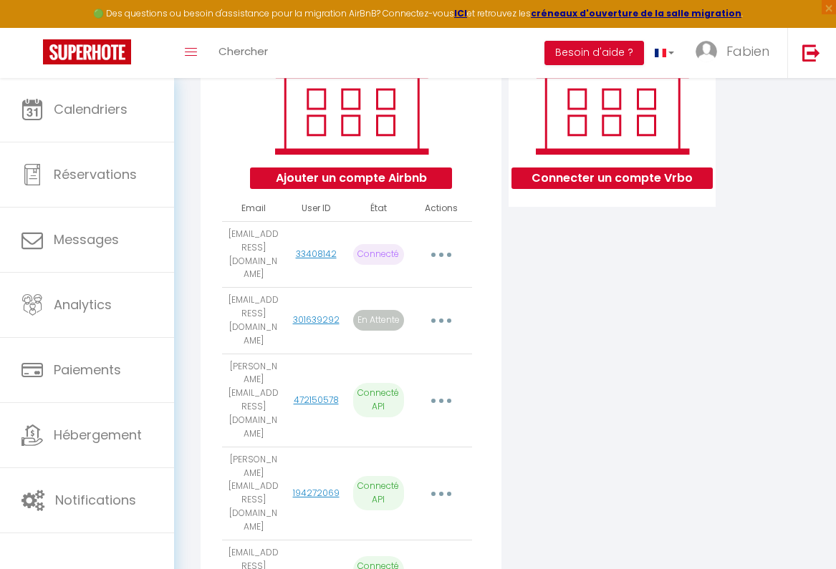
scroll to position [226, 0]
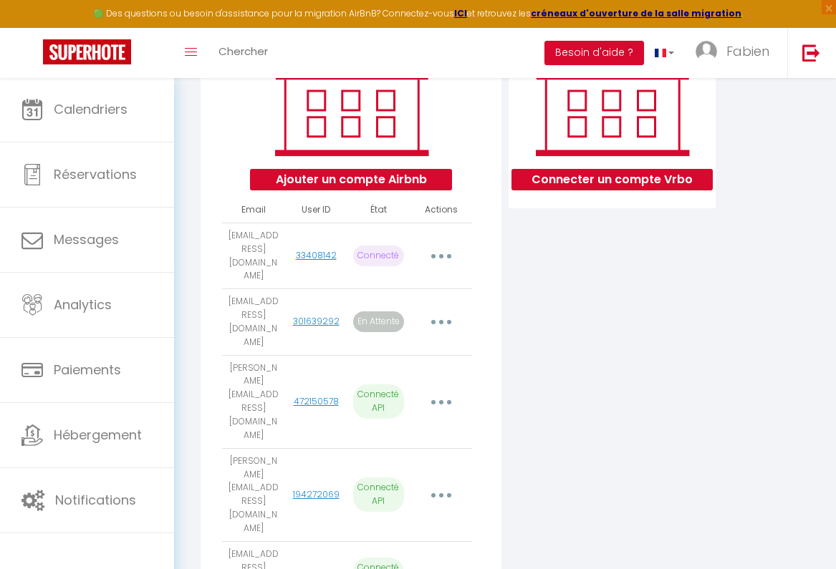
click at [337, 185] on button "Ajouter un compte Airbnb" at bounding box center [350, 179] width 201 height 21
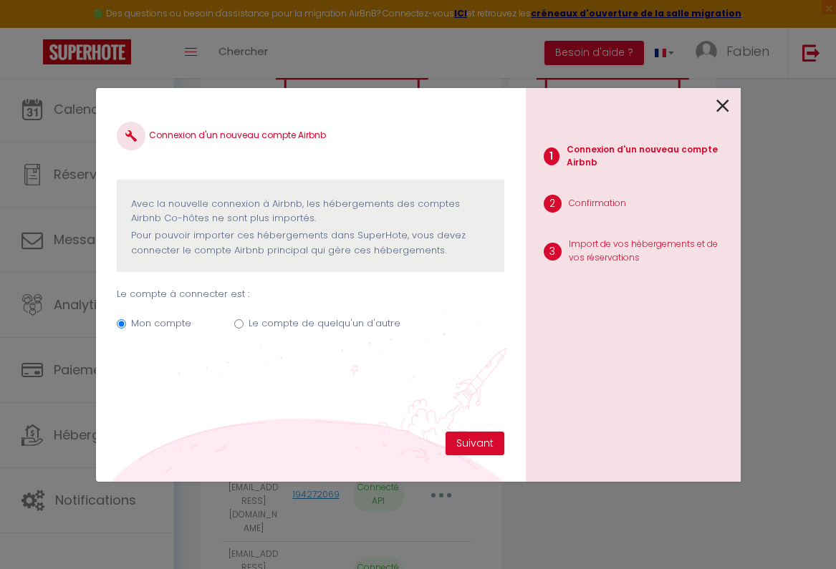
click at [720, 100] on icon at bounding box center [722, 105] width 13 height 21
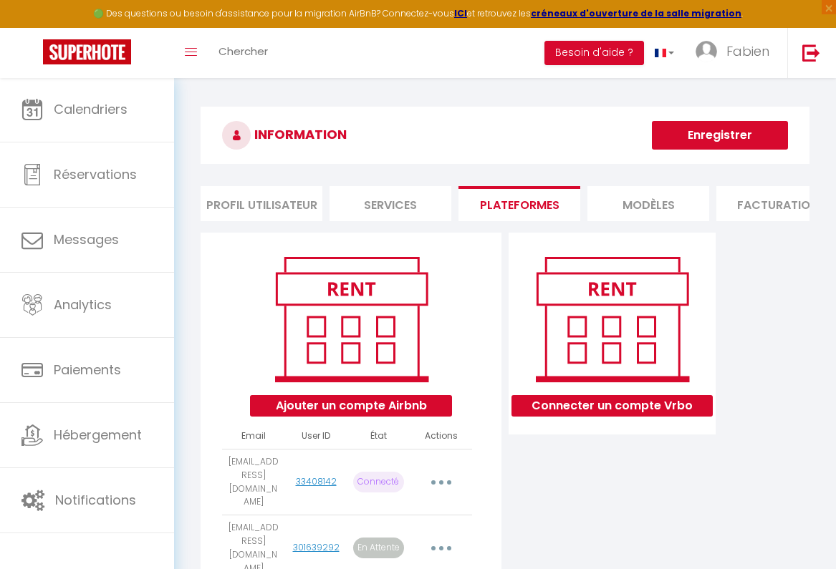
scroll to position [0, 0]
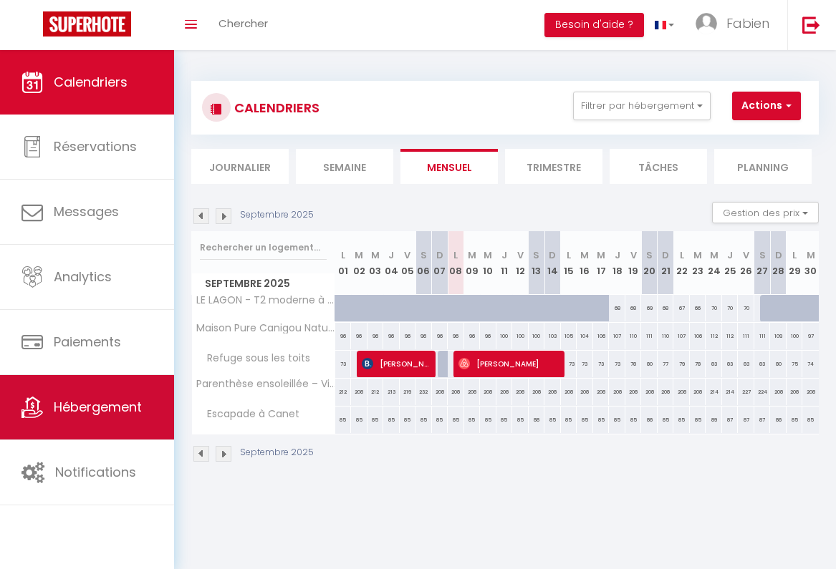
click at [143, 394] on link "Hébergement" at bounding box center [87, 407] width 174 height 64
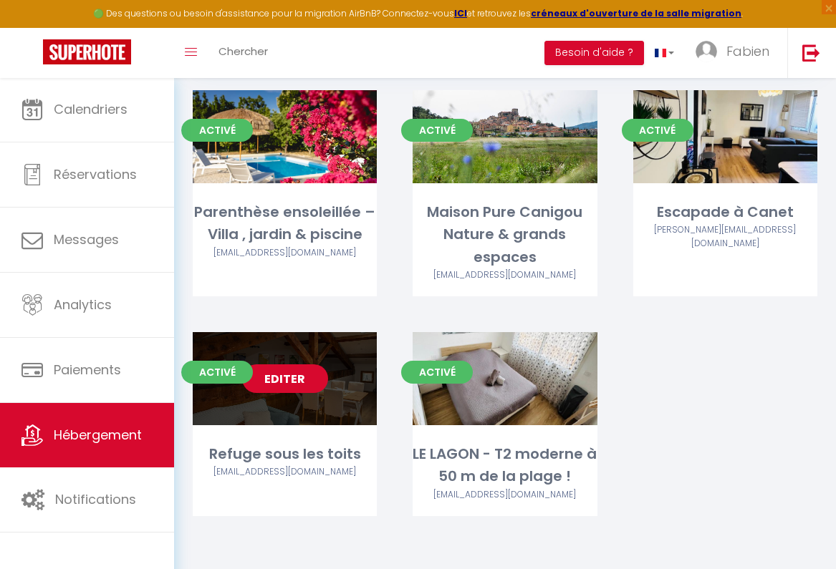
scroll to position [165, 0]
click at [284, 379] on link "Editer" at bounding box center [285, 378] width 86 height 29
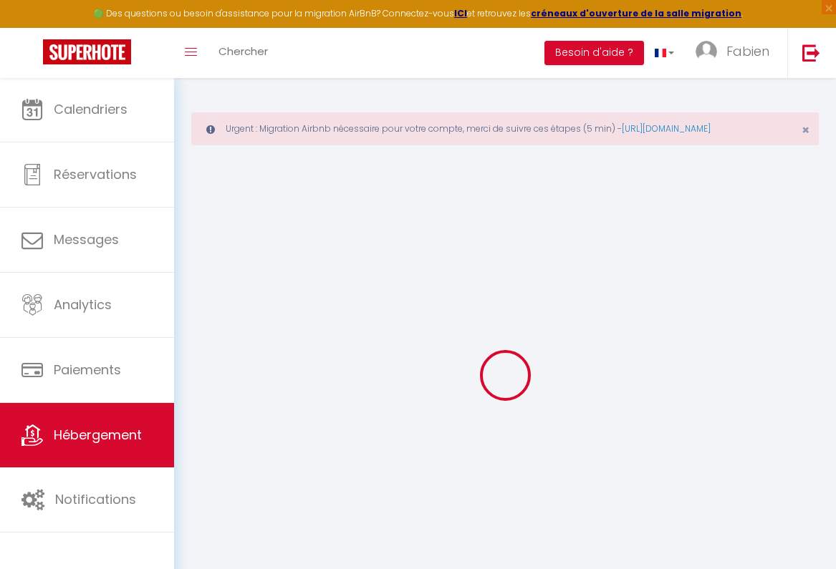
select select "+ 15 %"
select select "+ 18 %"
select select
checkbox input "false"
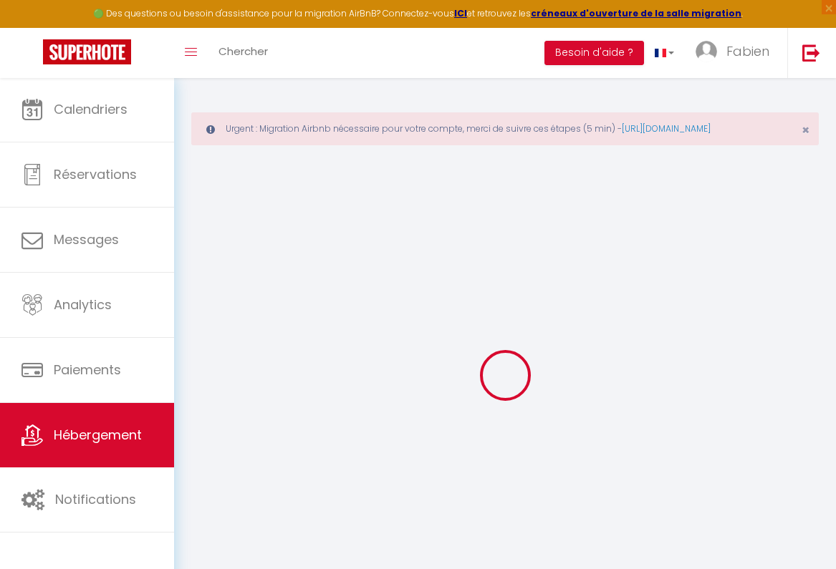
checkbox input "false"
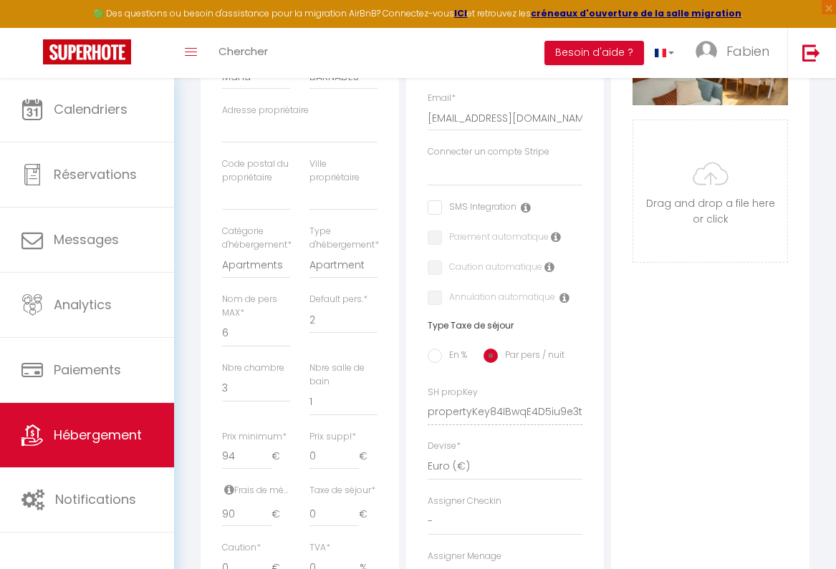
select select
checkbox input "false"
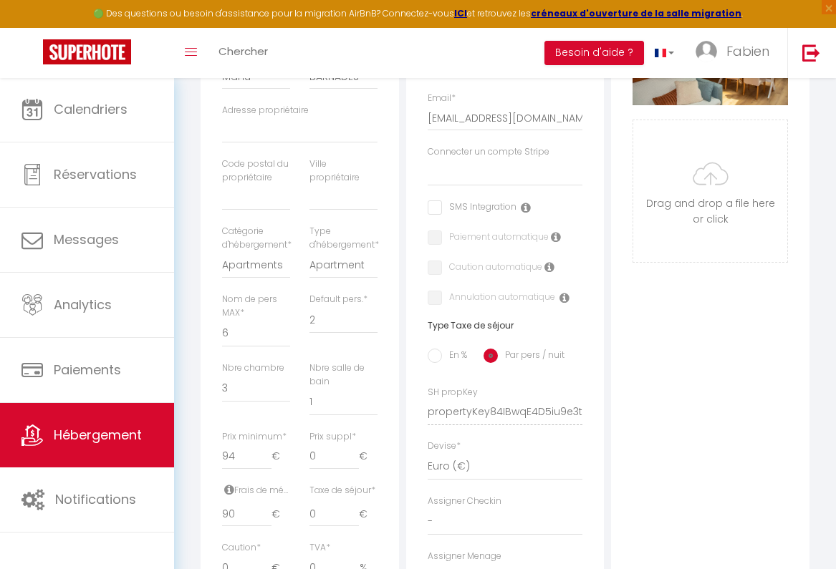
checkbox input "false"
select select "6768-1385609155613118581"
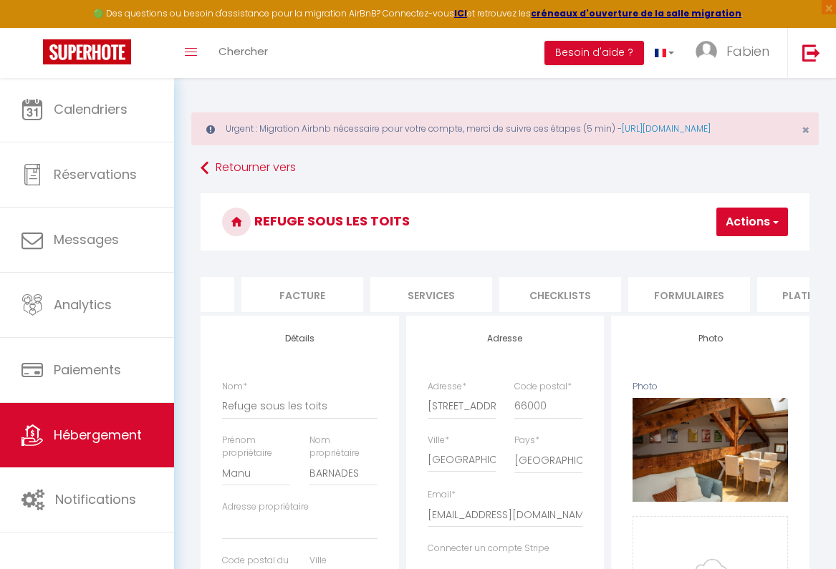
scroll to position [0, 218]
click at [566, 294] on li "Checklists" at bounding box center [559, 294] width 122 height 35
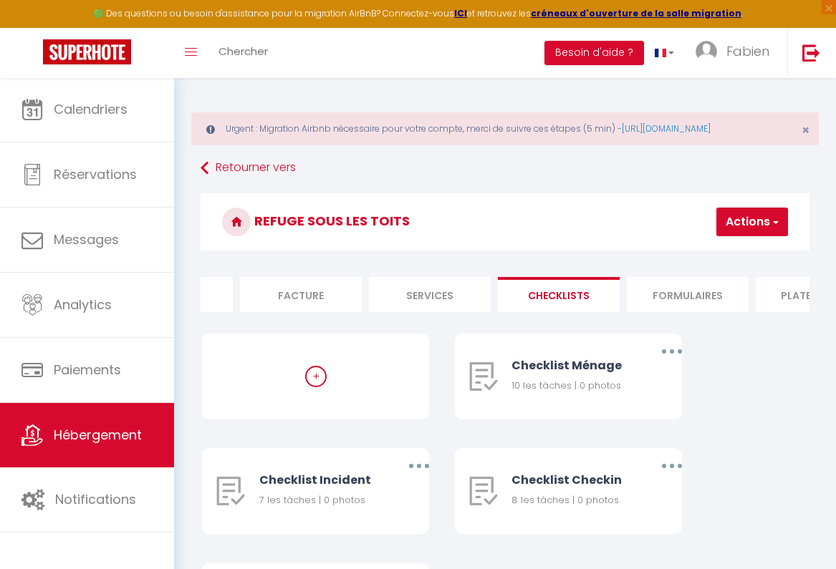
click at [665, 312] on li "Formulaires" at bounding box center [687, 294] width 122 height 35
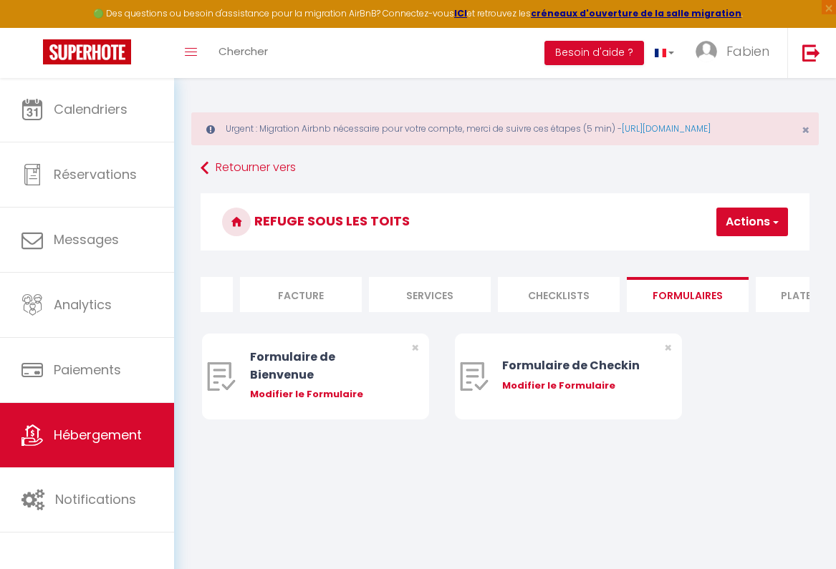
click at [753, 307] on ul "Info Contrat Facture Services Checklists Formulaires Plateformes Paramètres Vrb…" at bounding box center [504, 294] width 609 height 35
click at [768, 307] on li "Plateformes" at bounding box center [816, 294] width 122 height 35
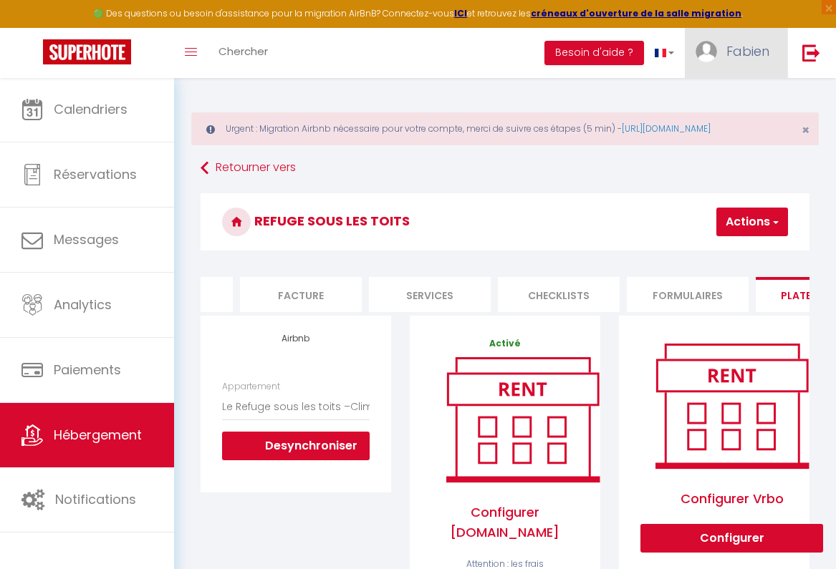
click at [725, 42] on link "Fabien" at bounding box center [735, 53] width 102 height 50
click at [718, 98] on link "Paramètres" at bounding box center [730, 99] width 106 height 24
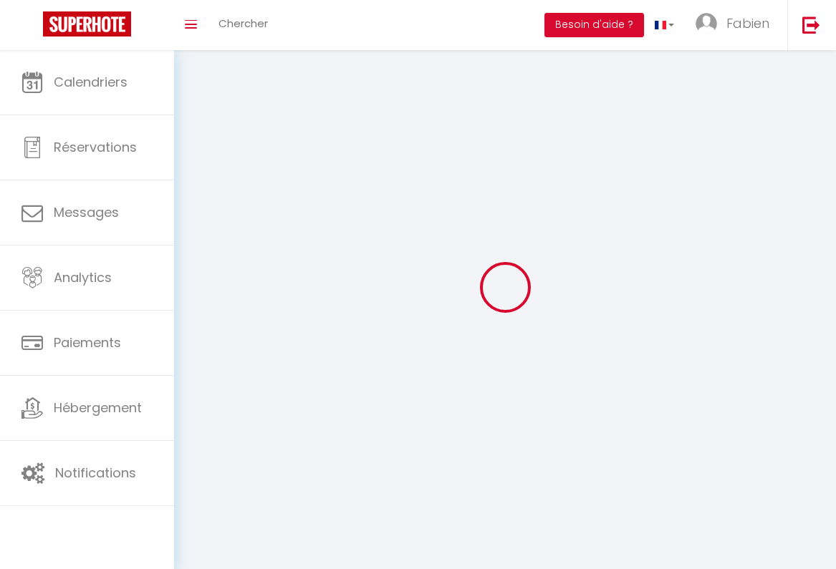
type input "Fabien"
type input "IRUJO"
type input "0685601728"
type input "[STREET_ADDRESS][PERSON_NAME]"
type input "66130"
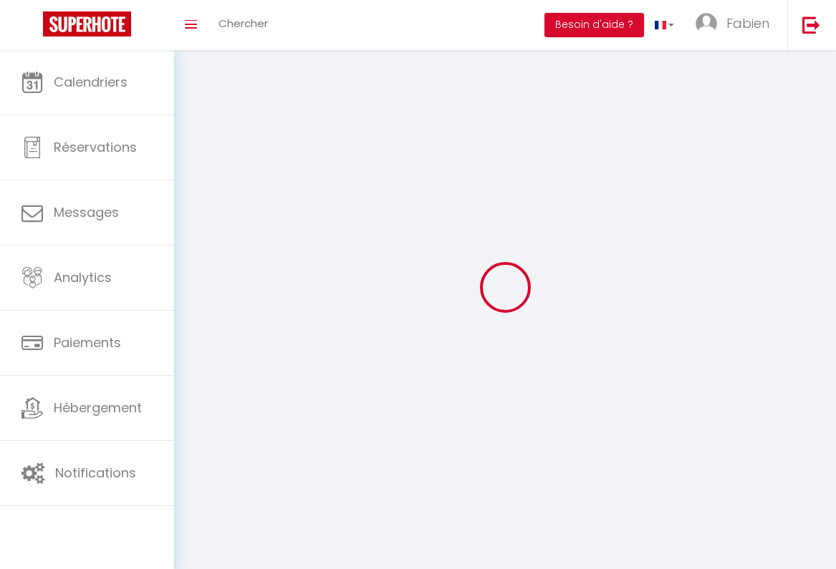
type input "ille sur tet"
type input "RY4fpAFsQM34GxL4FnOQ9wHC9"
type input "giMsG61yNgwqSxY0UCTFoZhMK"
type input "[URL][DOMAIN_NAME]"
select select "1"
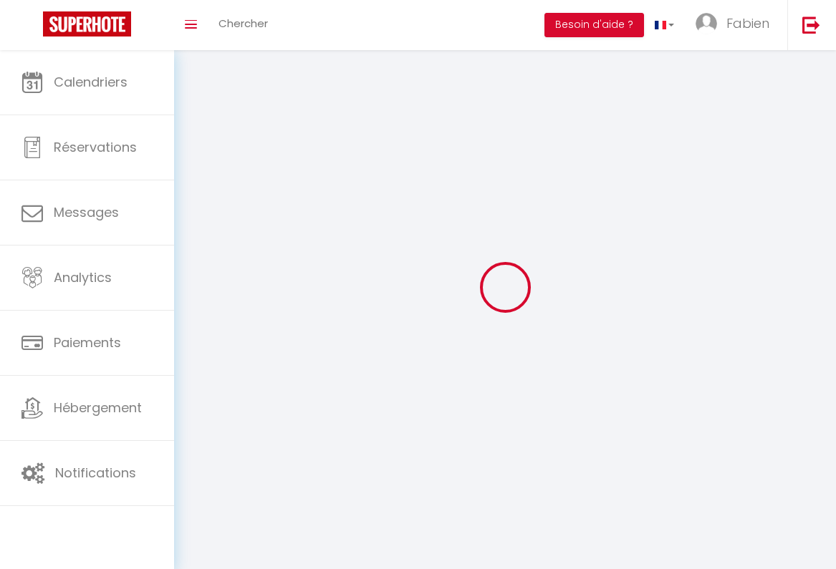
select select "28"
select select "fr"
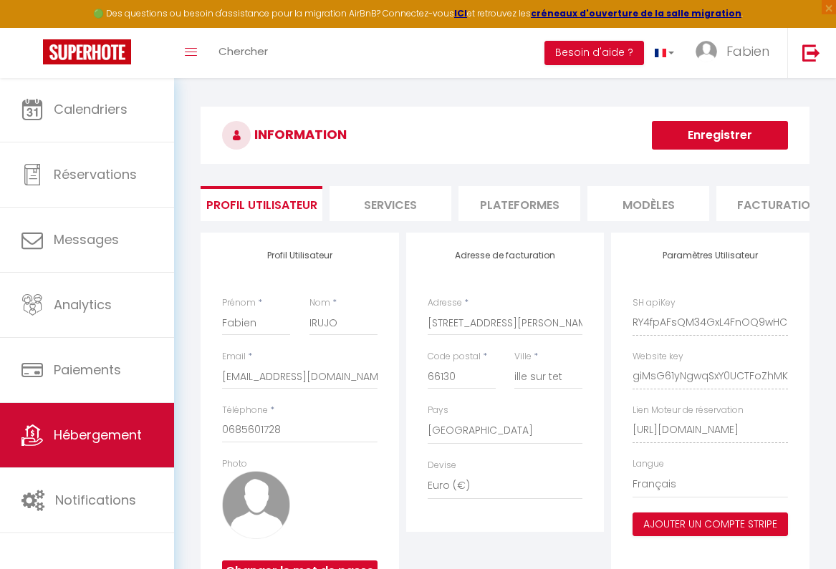
click at [103, 415] on link "Hébergement" at bounding box center [87, 435] width 174 height 64
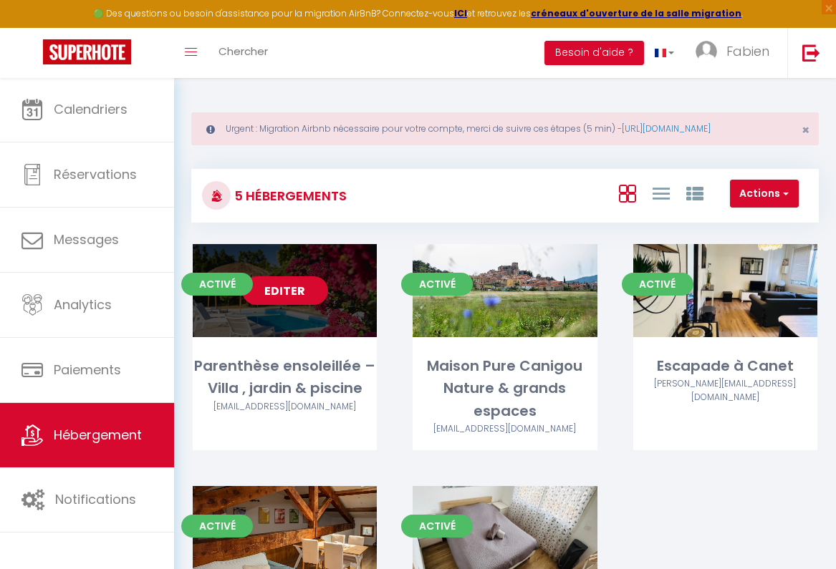
scroll to position [140, 0]
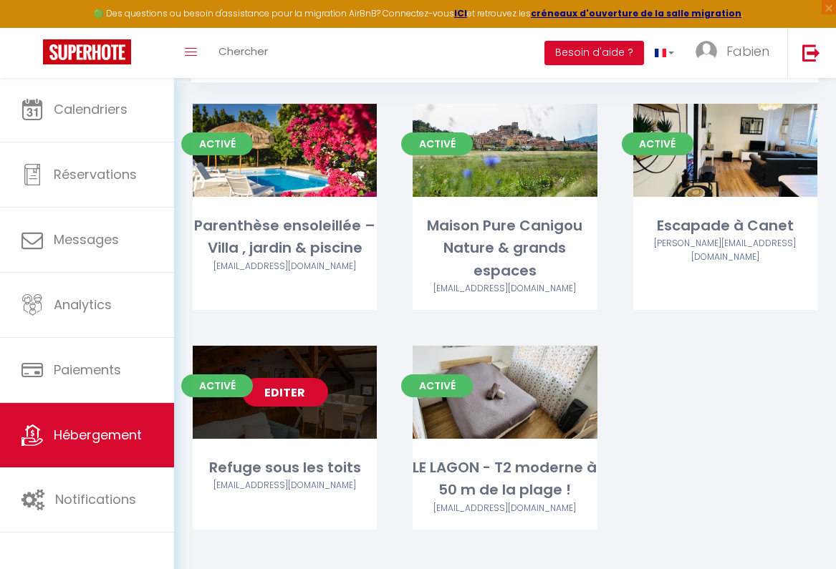
click at [279, 439] on div "Editer" at bounding box center [285, 392] width 184 height 93
select select "3"
select select "2"
select select "1"
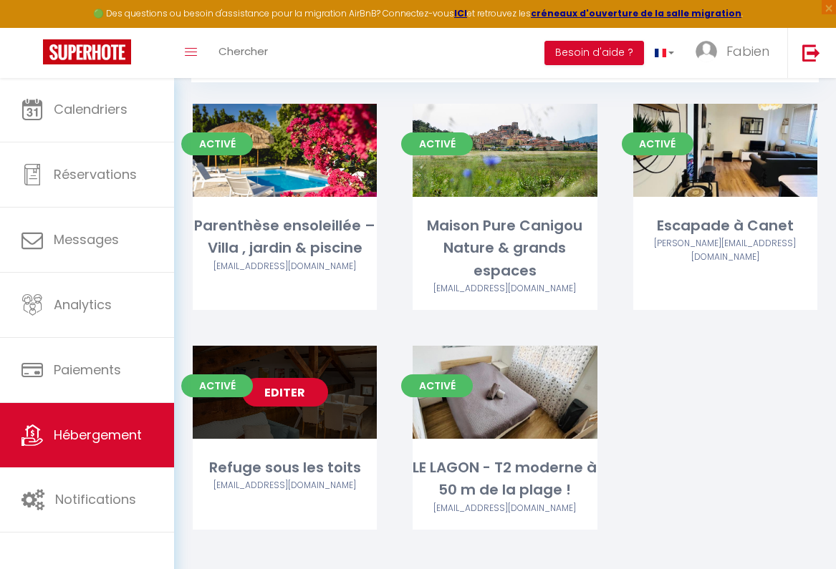
select select "28"
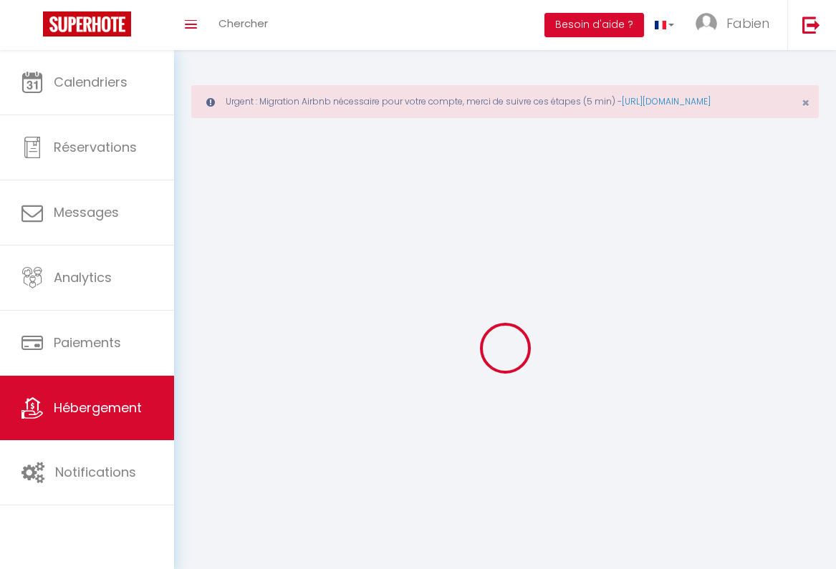
select select
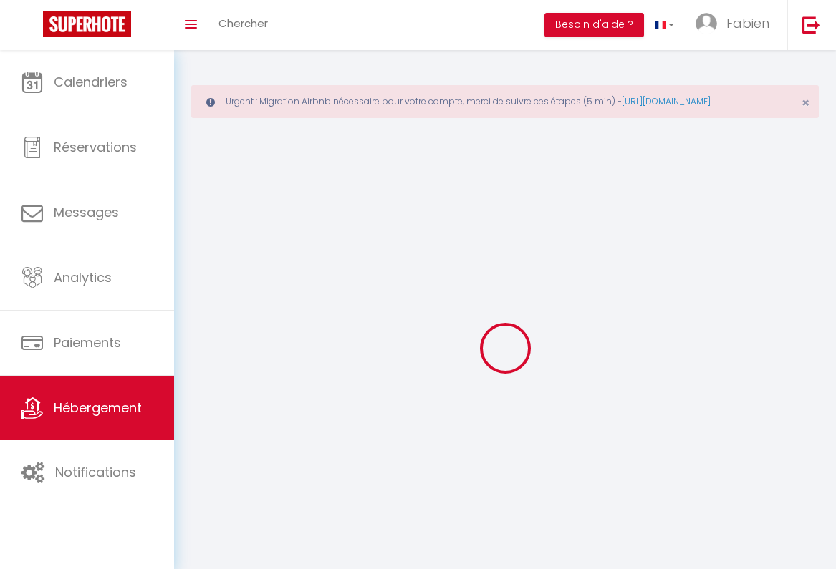
select select
checkbox input "false"
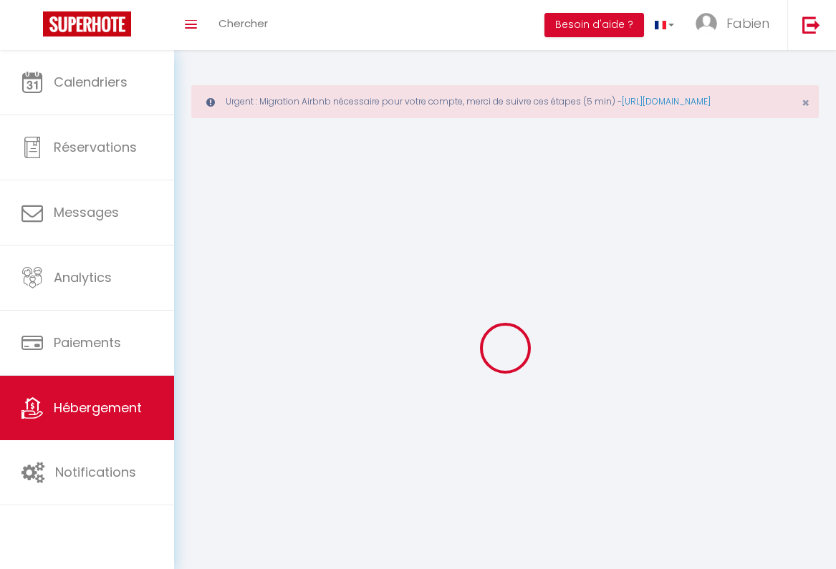
select select
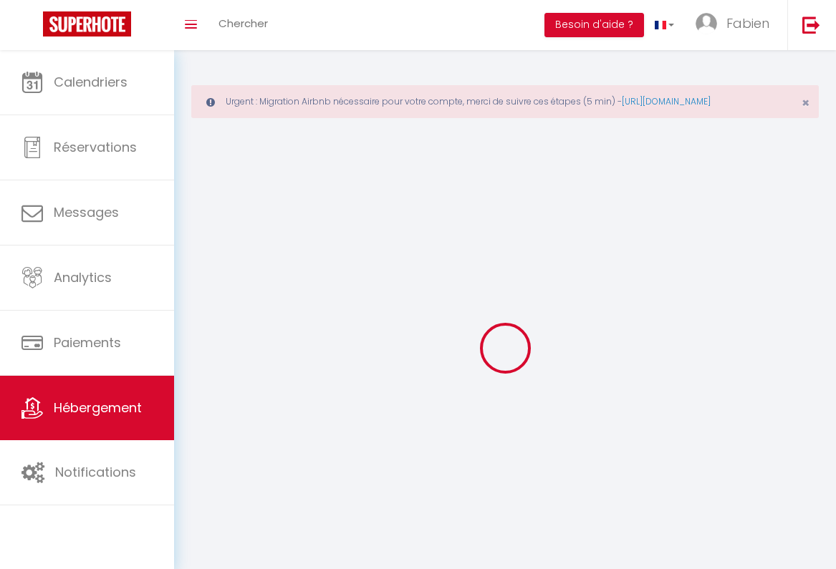
select select
checkbox input "false"
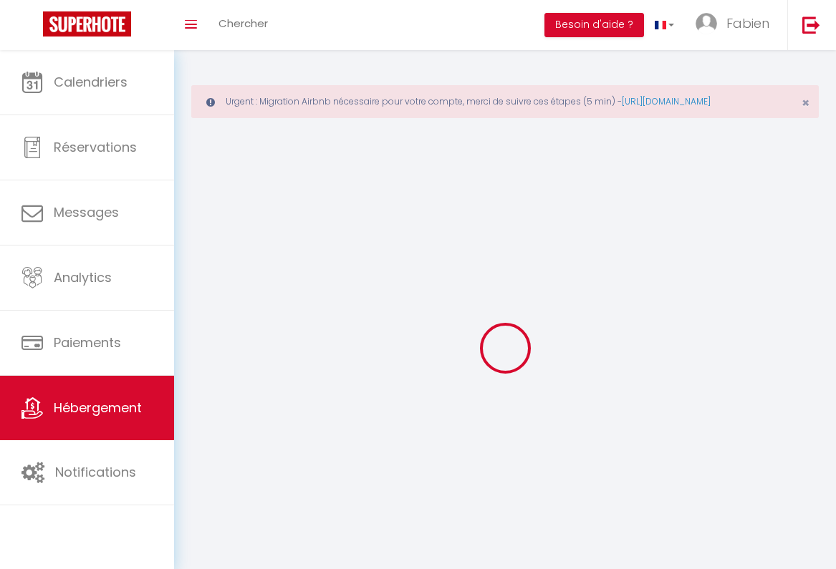
checkbox input "false"
select select
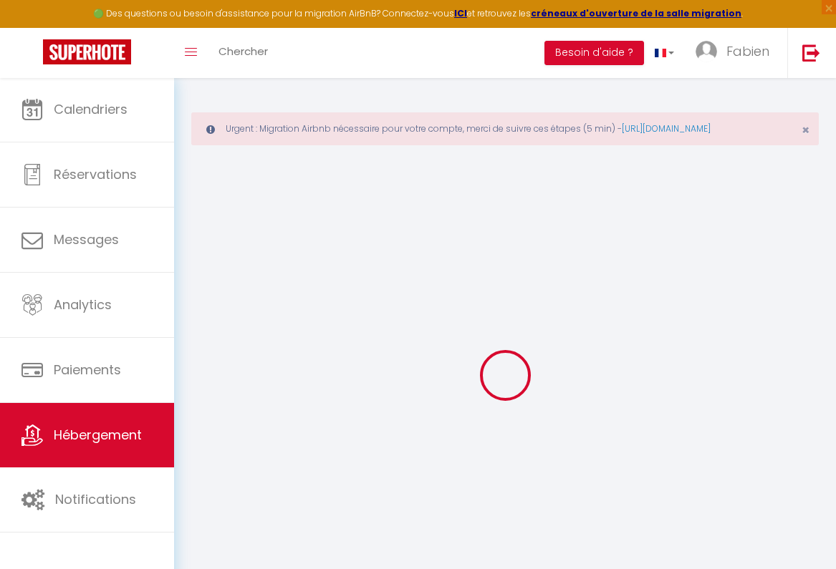
select select
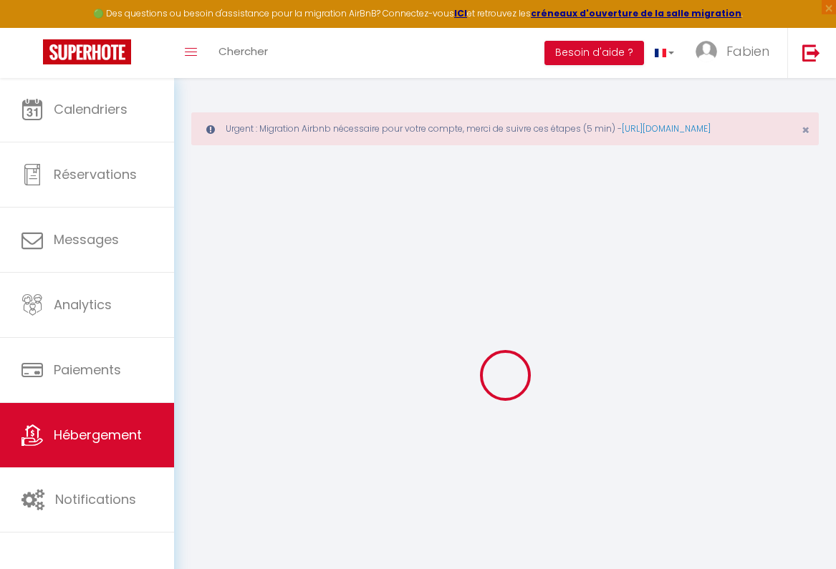
select select
checkbox input "false"
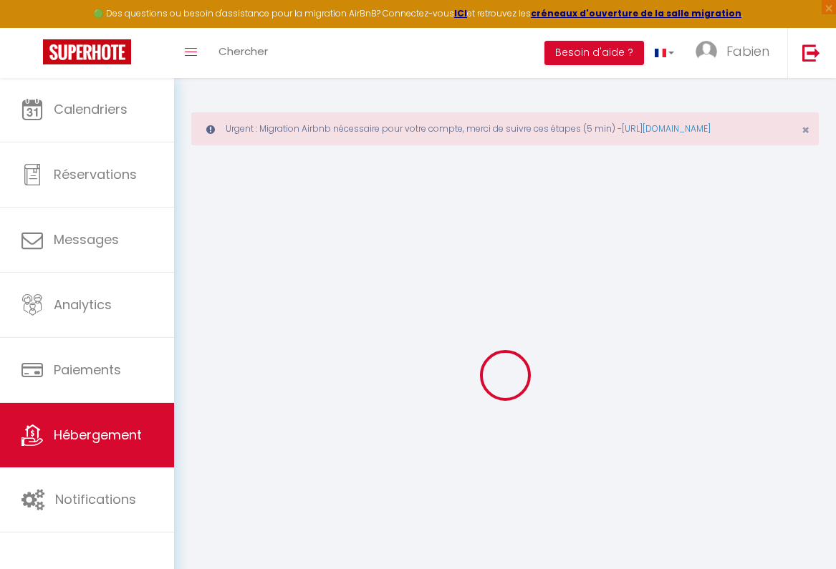
select select
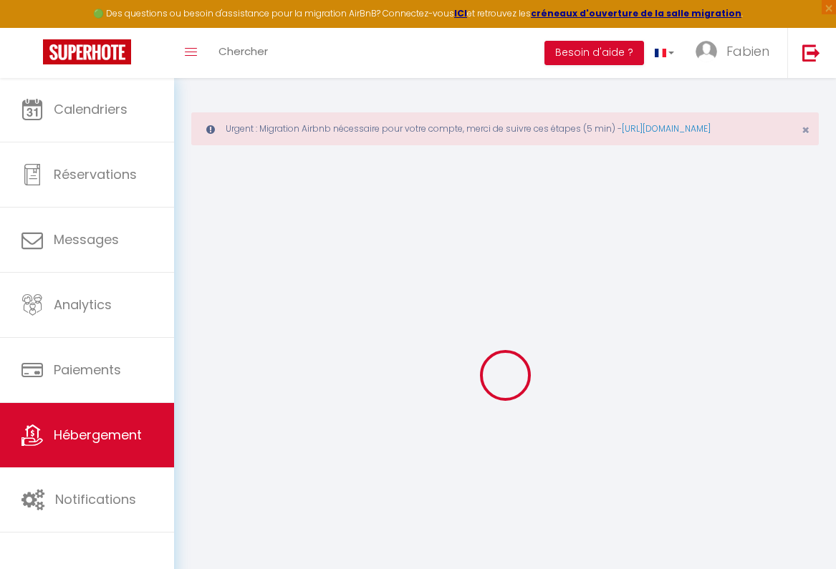
select select
checkbox input "false"
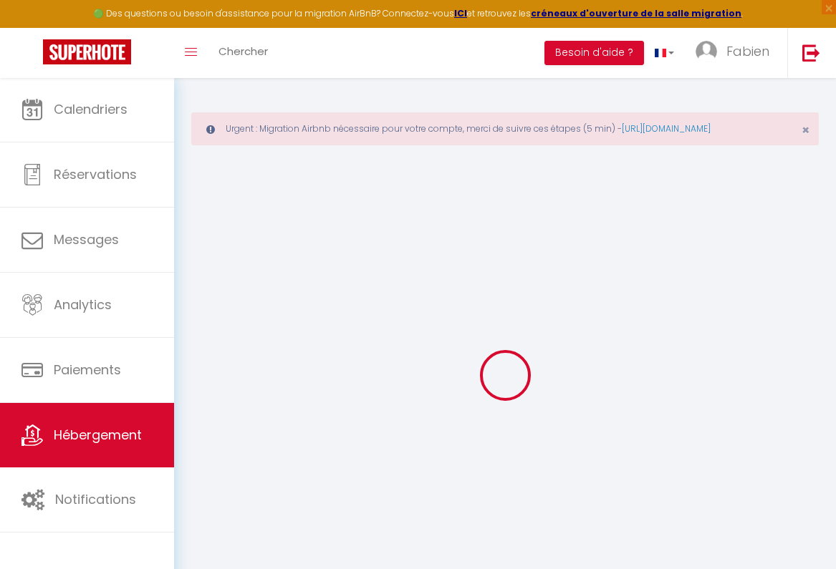
checkbox input "false"
select select
type input "Refuge sous les toits"
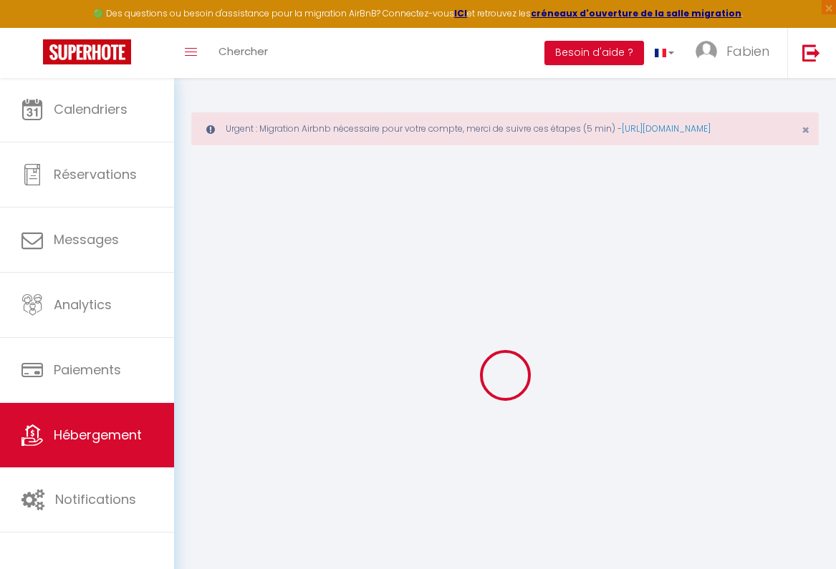
type input "Manu"
type input "BARNADES"
select select "6"
select select "3"
type input "94"
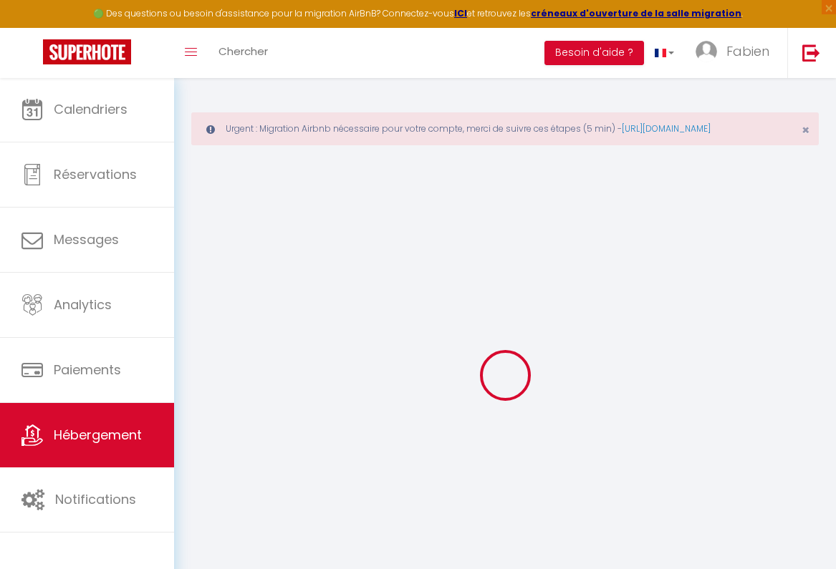
type input "90"
select select
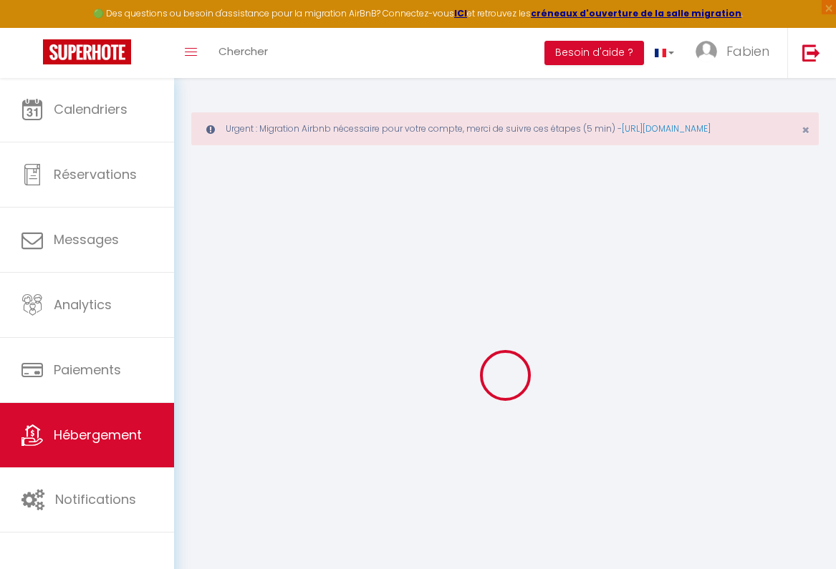
select select
type input "17 rue Jean Richepin"
type input "66000"
type input "Perpignan"
type input "[EMAIL_ADDRESS][DOMAIN_NAME]"
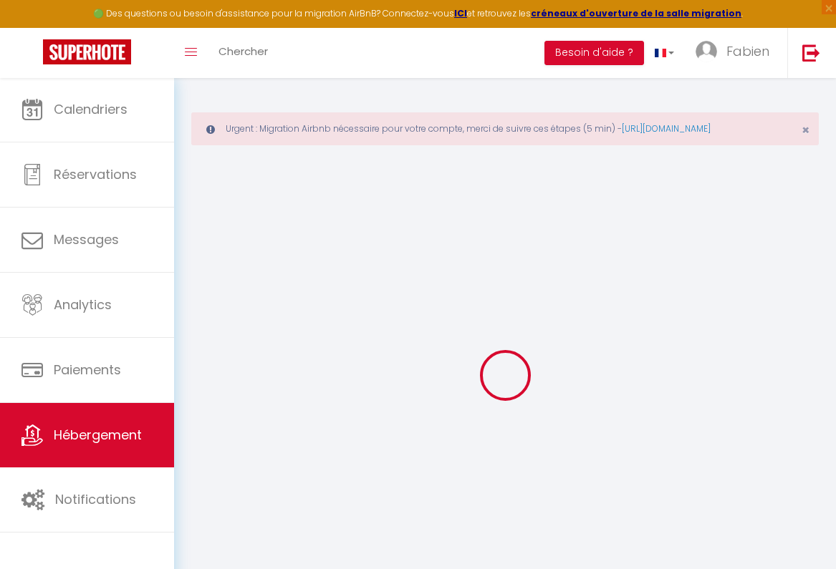
select select
checkbox input "false"
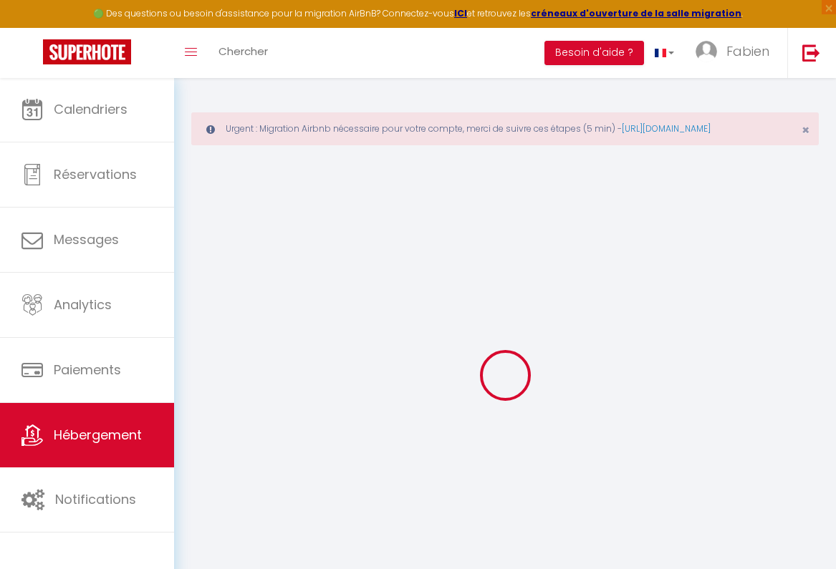
select select
type input "0"
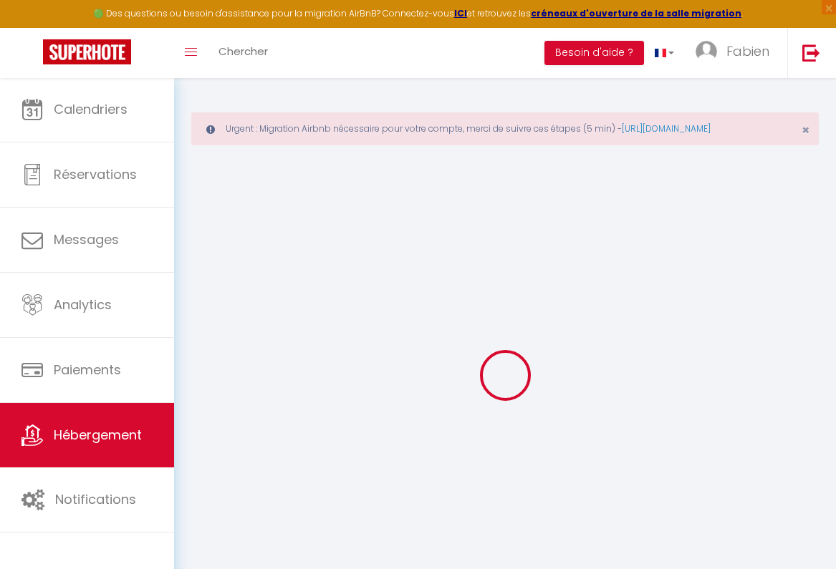
type input "0"
select select "+ 15 %"
select select "+ 18 %"
select select "16:00"
select select
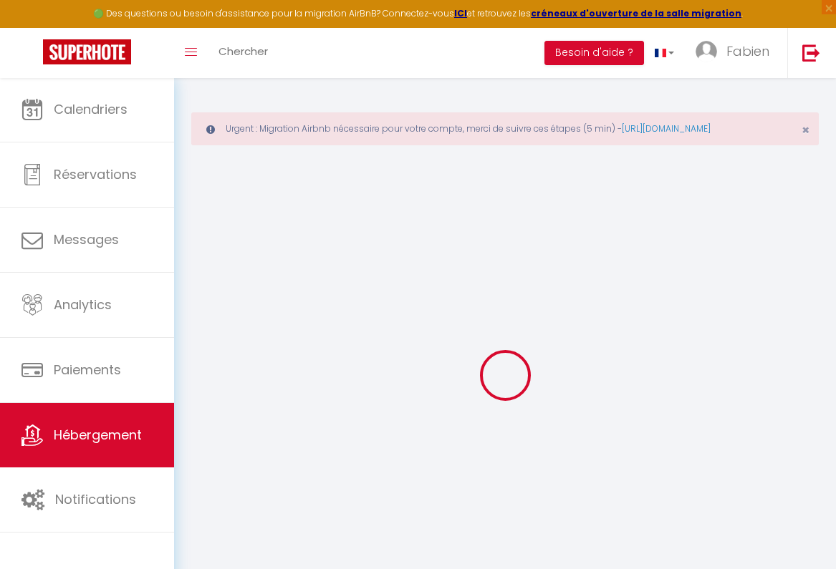
select select "11:00"
select select "30"
select select "120"
select select
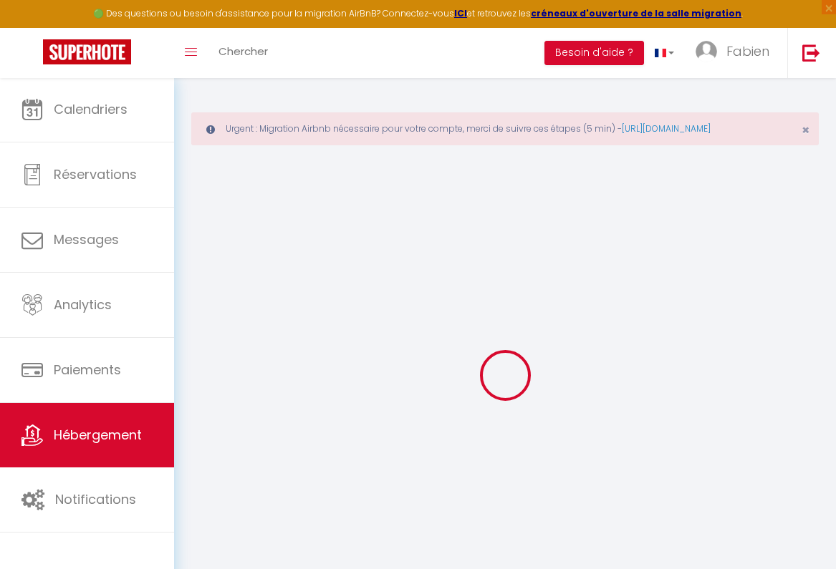
checkbox input "false"
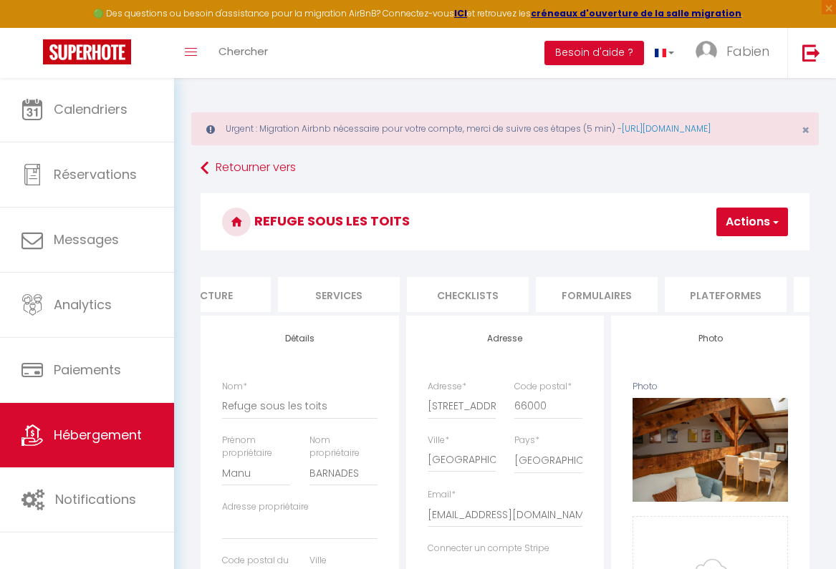
scroll to position [0, 313]
click at [672, 310] on li "Plateformes" at bounding box center [722, 294] width 122 height 35
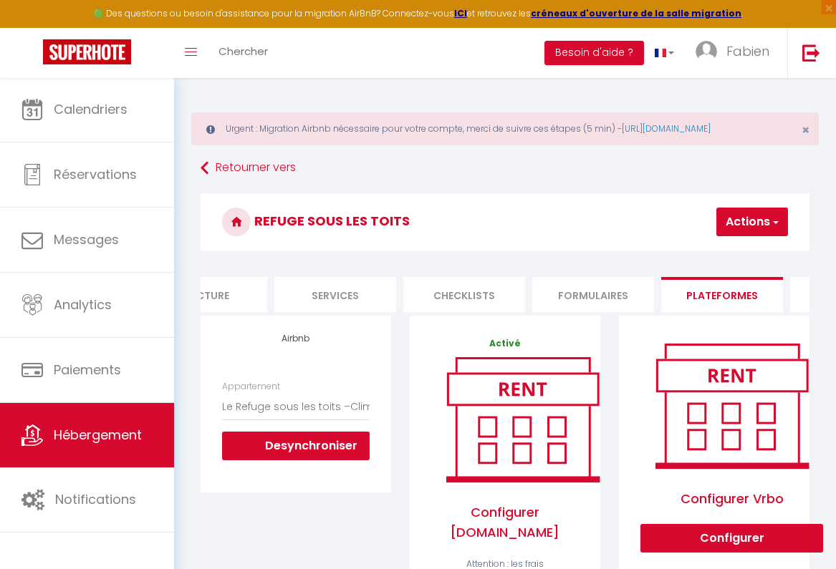
click at [750, 236] on button "Actions" at bounding box center [752, 222] width 72 height 29
click at [289, 414] on select "Maison Pure Canigou - Authentique et charmante - fabien.irujo@outlook.fr Escapa…" at bounding box center [295, 406] width 147 height 27
click at [746, 235] on button "Actions" at bounding box center [752, 222] width 72 height 29
click at [716, 263] on link "Enregistrer" at bounding box center [730, 253] width 113 height 19
